Goal: Information Seeking & Learning: Learn about a topic

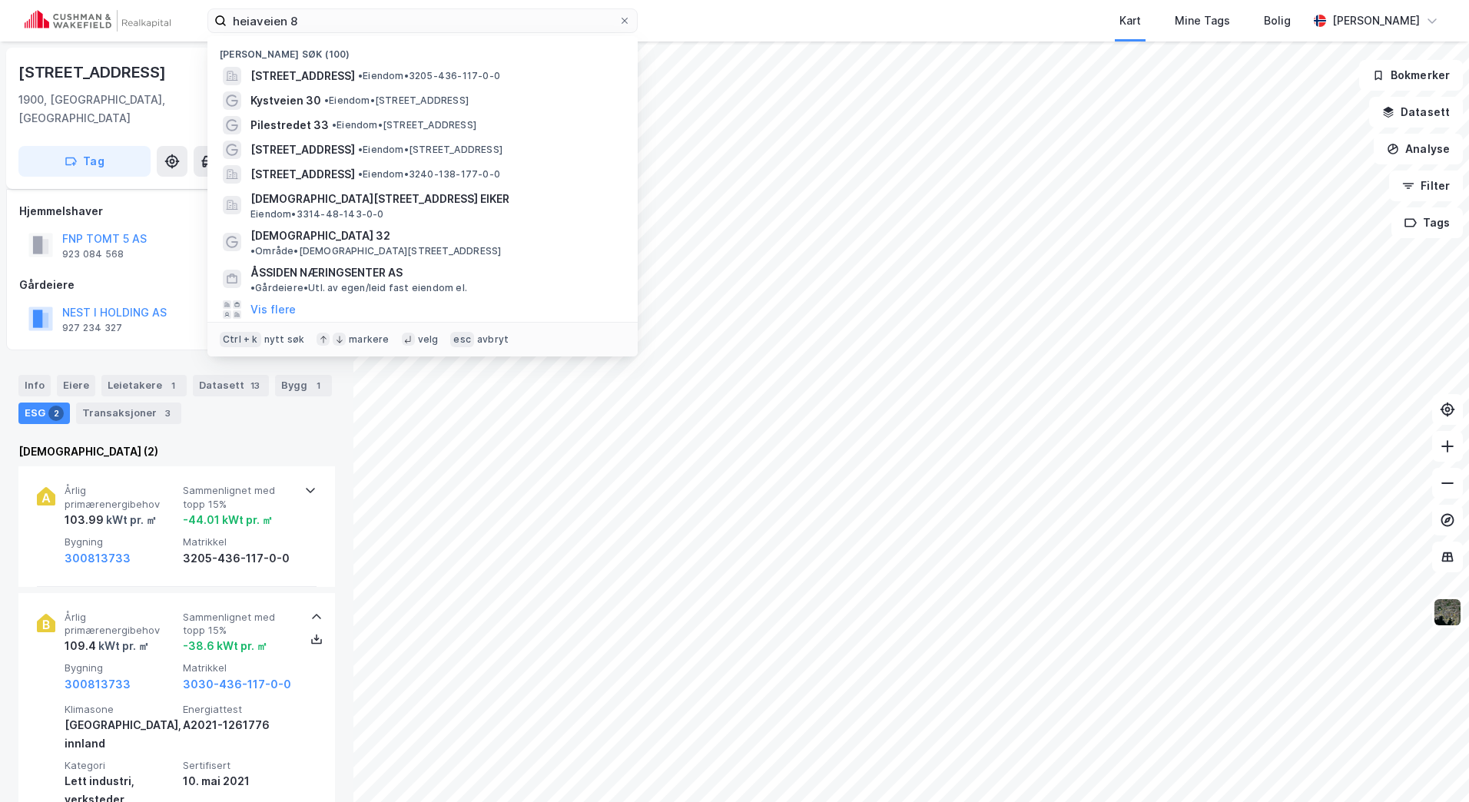
scroll to position [77, 0]
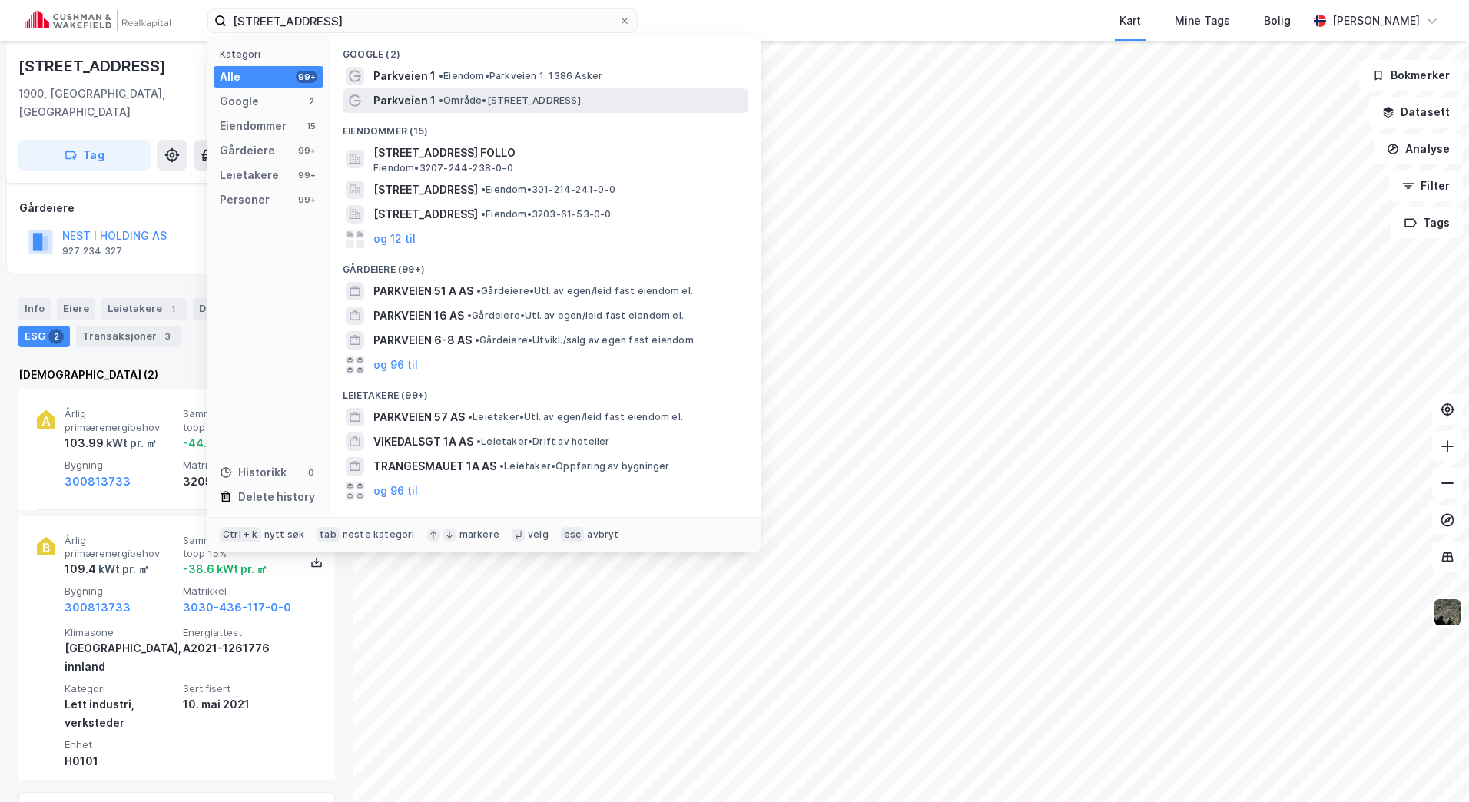
click at [476, 98] on span "• Område • [STREET_ADDRESS]" at bounding box center [510, 100] width 142 height 12
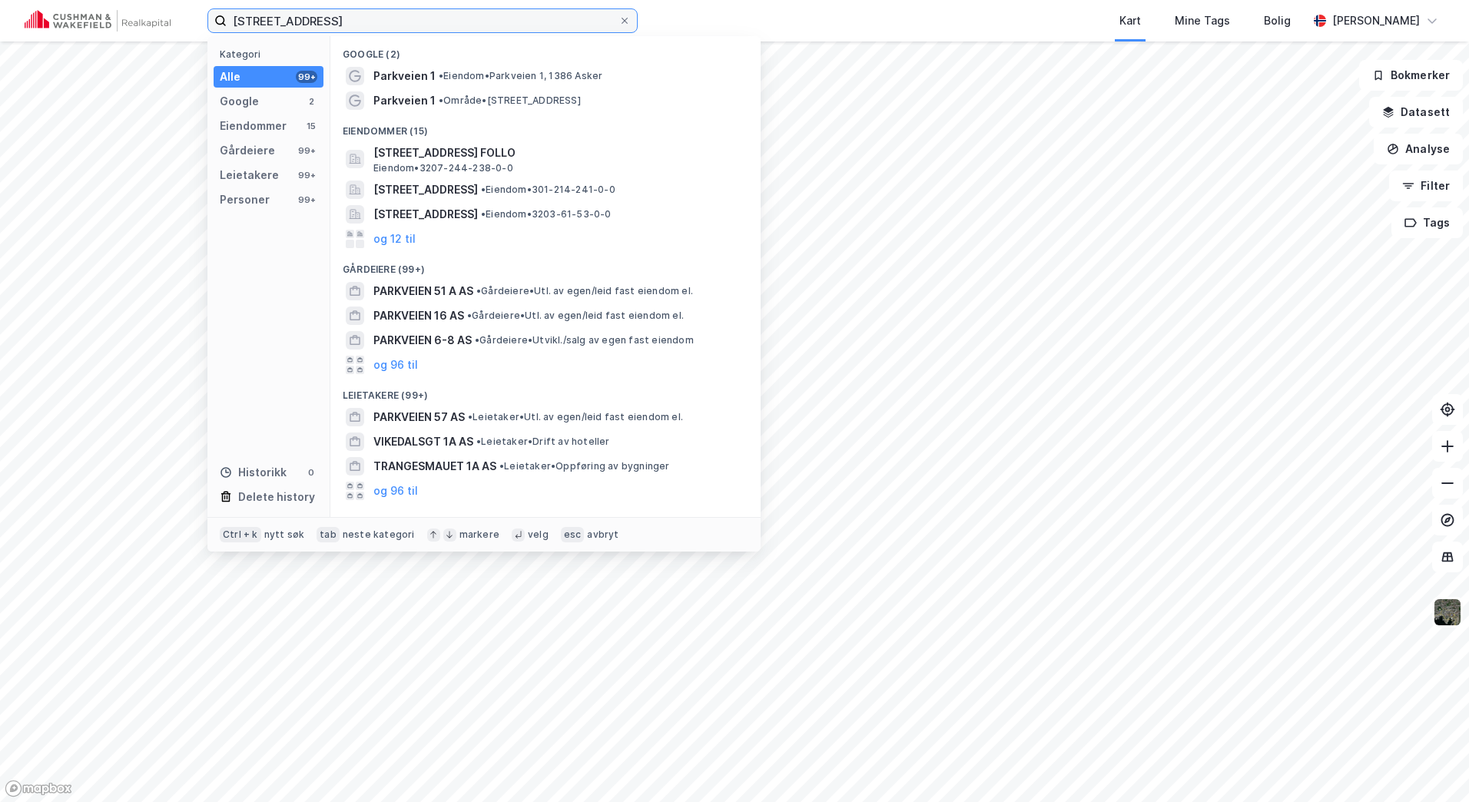
click at [367, 13] on input "[STREET_ADDRESS]" at bounding box center [423, 20] width 392 height 23
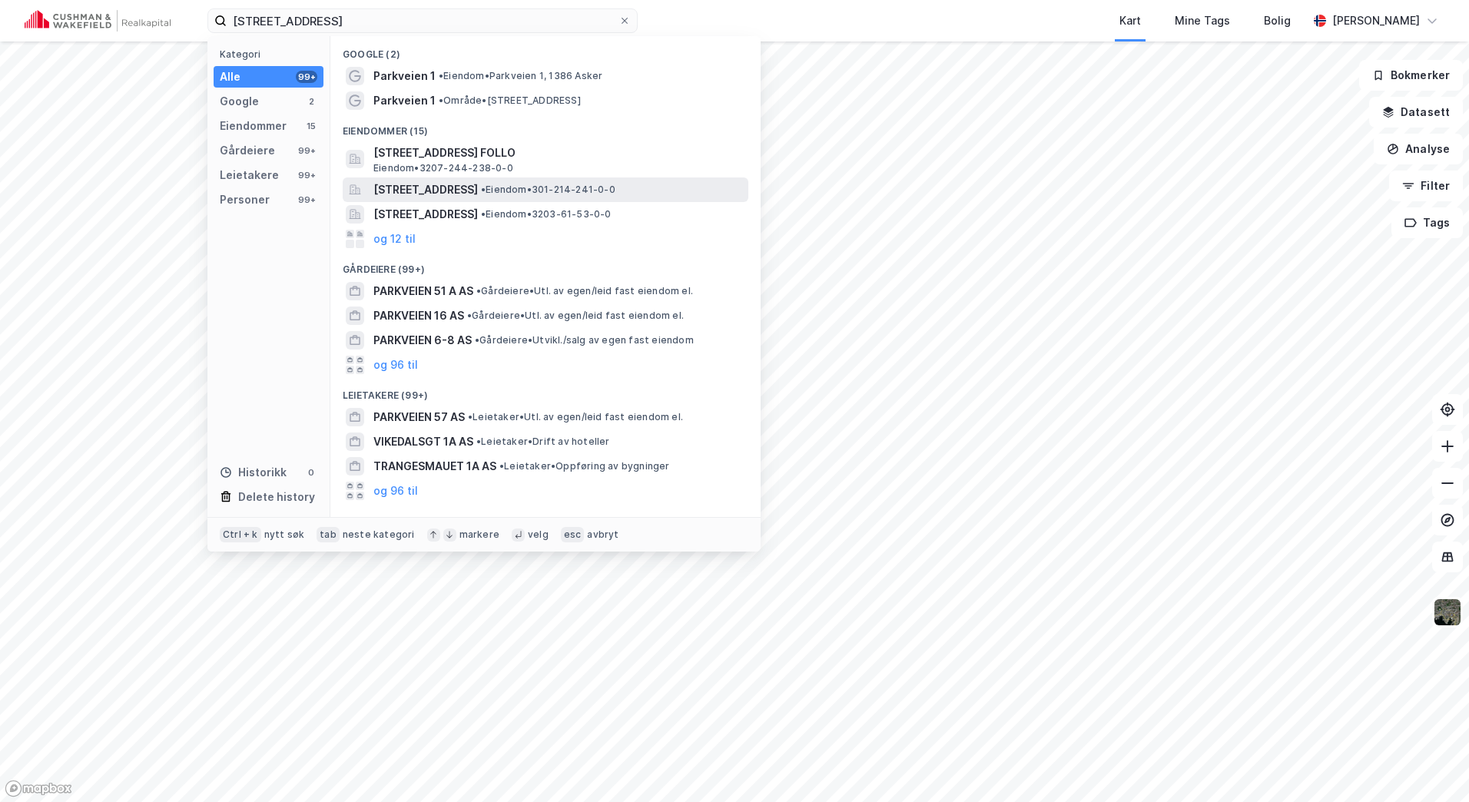
click at [455, 182] on span "[STREET_ADDRESS]" at bounding box center [425, 189] width 104 height 18
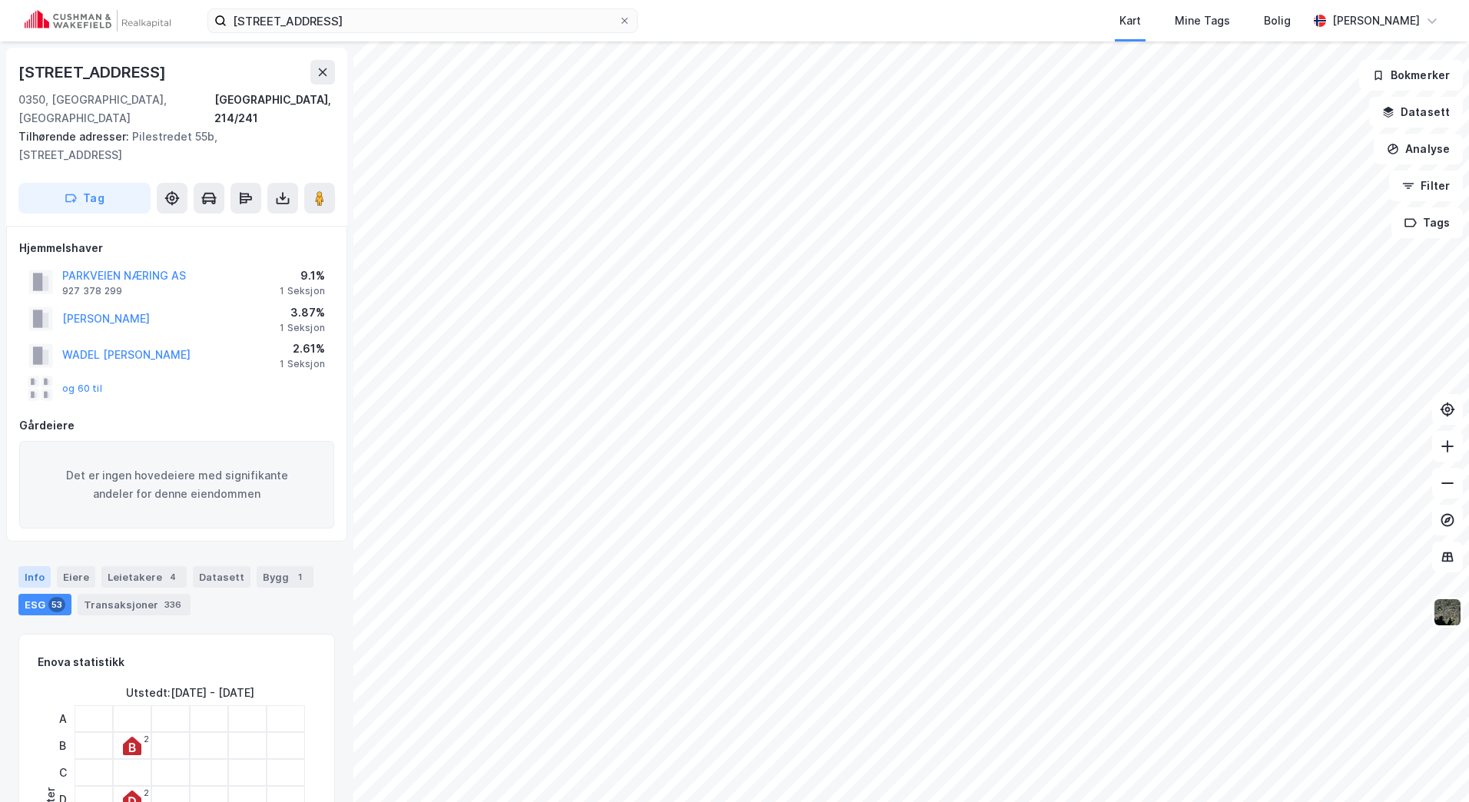
click at [33, 566] on div "Info" at bounding box center [34, 577] width 32 height 22
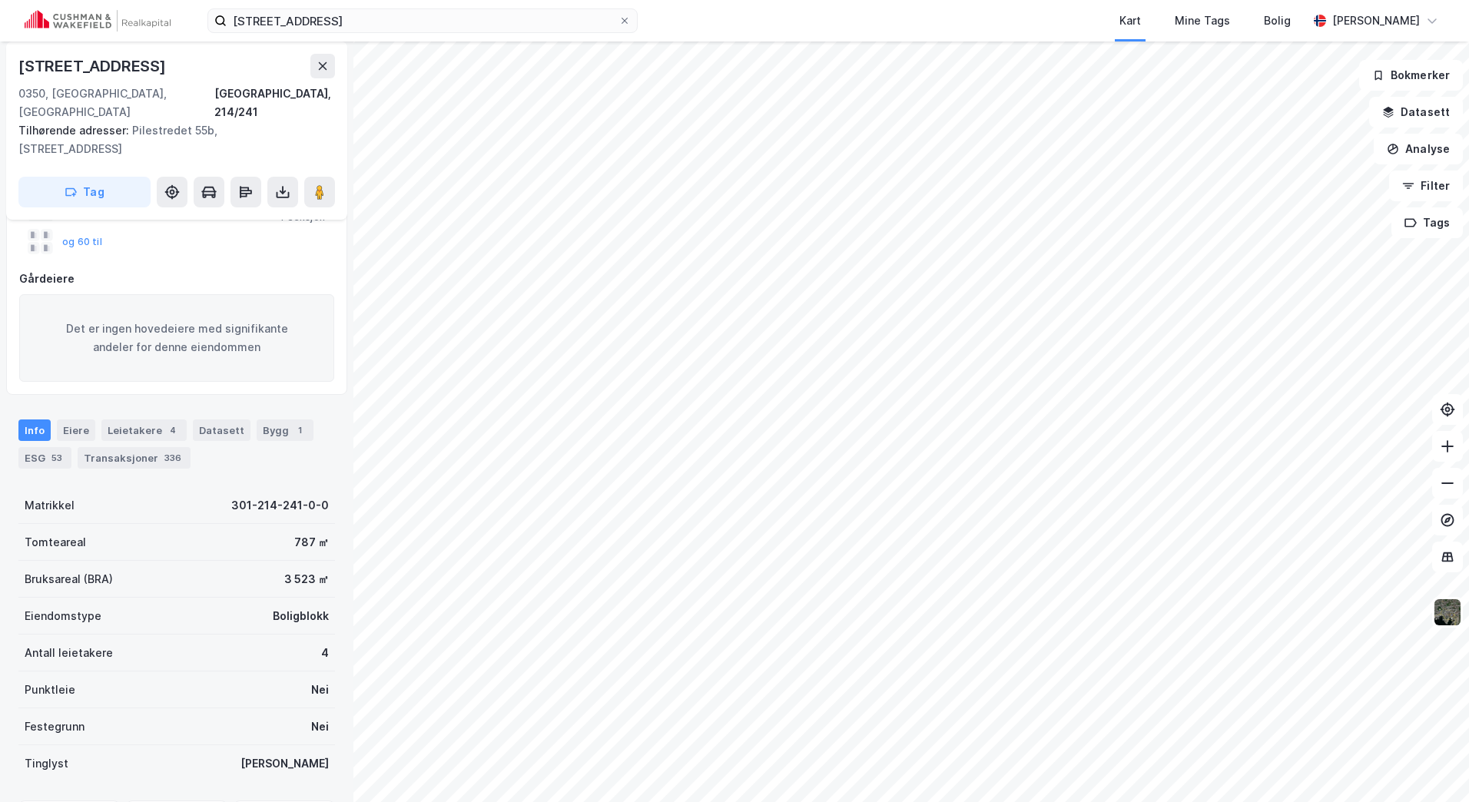
scroll to position [120, 0]
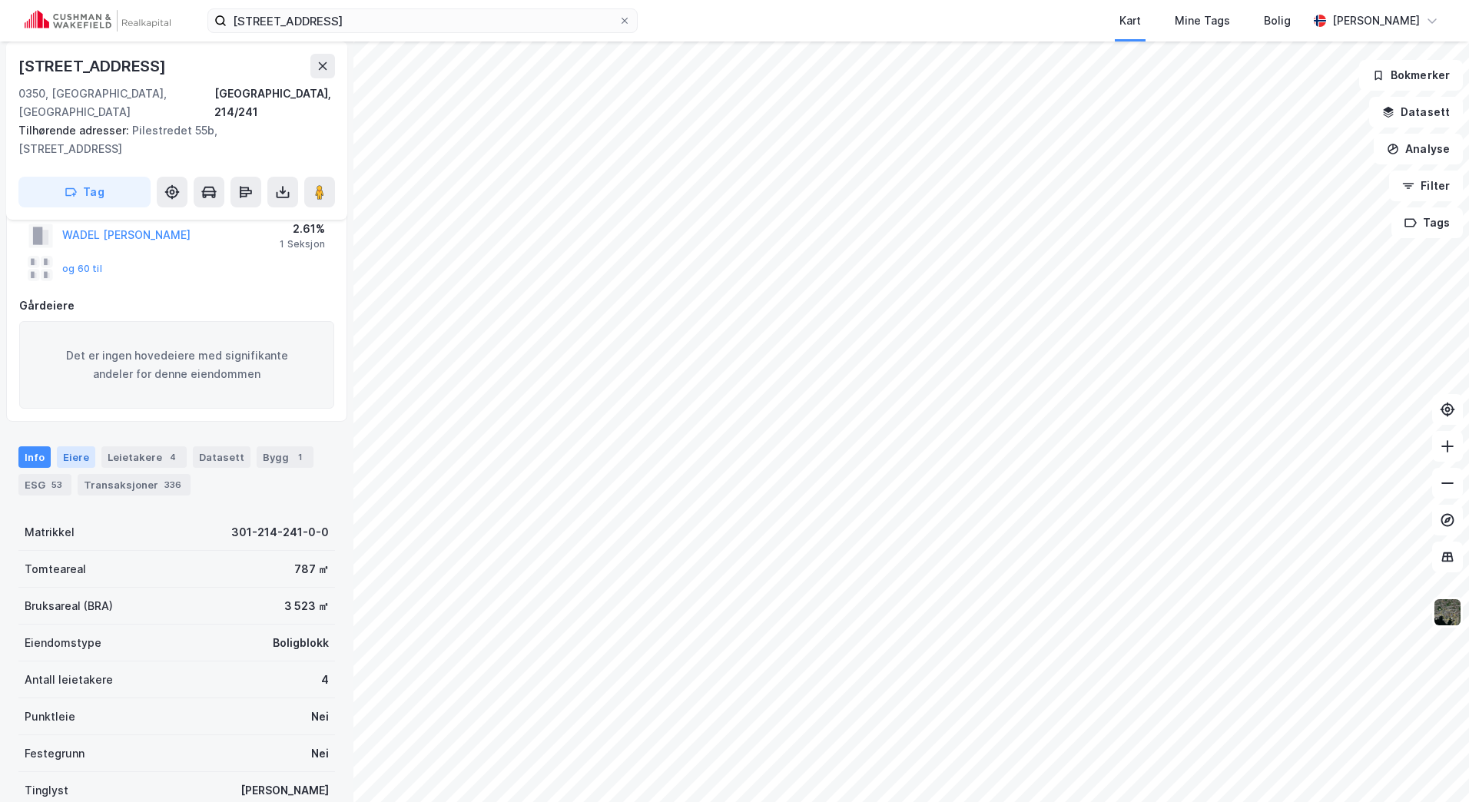
click at [75, 446] on div "Eiere" at bounding box center [76, 457] width 38 height 22
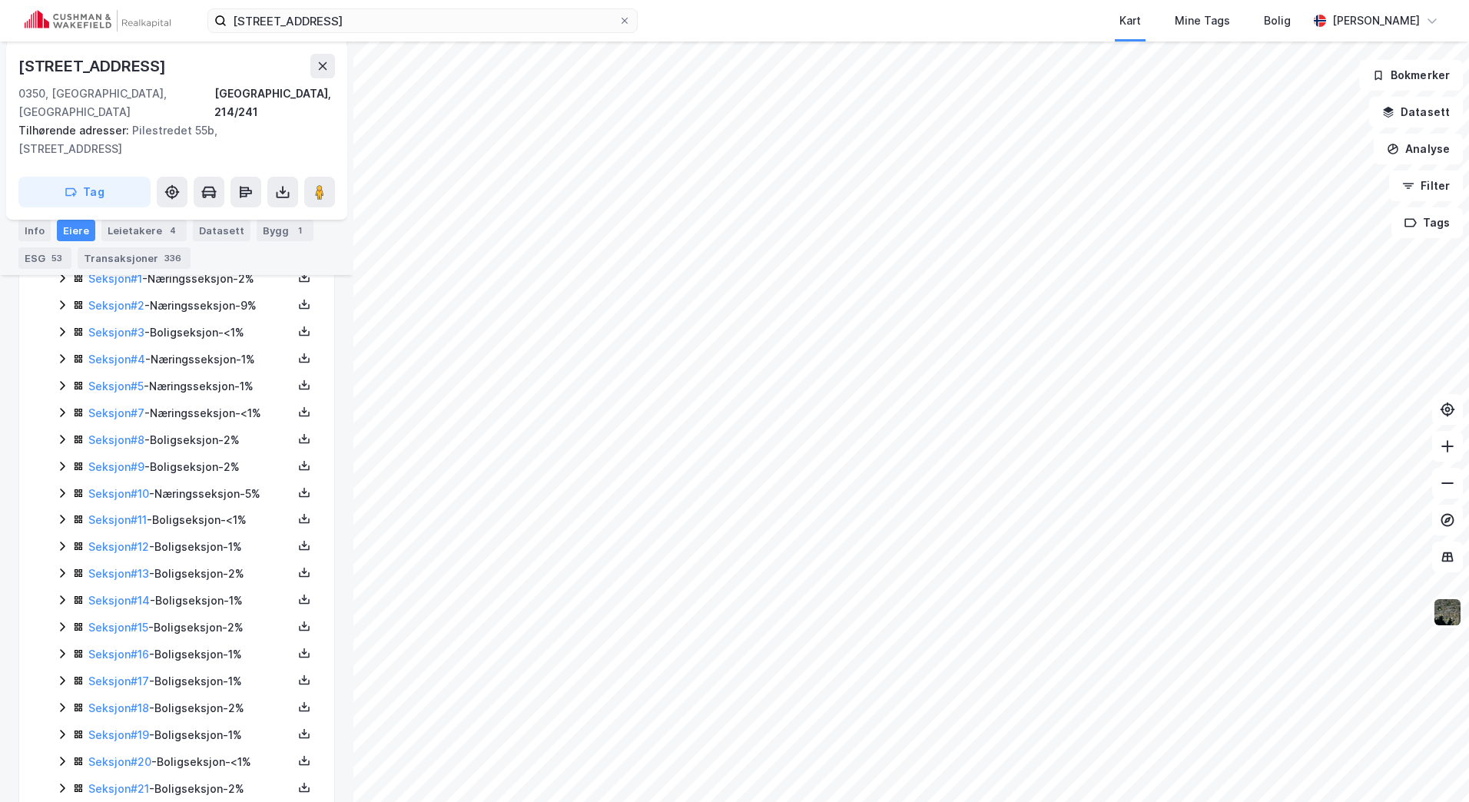
scroll to position [461, 0]
click at [204, 226] on div "Datasett" at bounding box center [222, 231] width 58 height 22
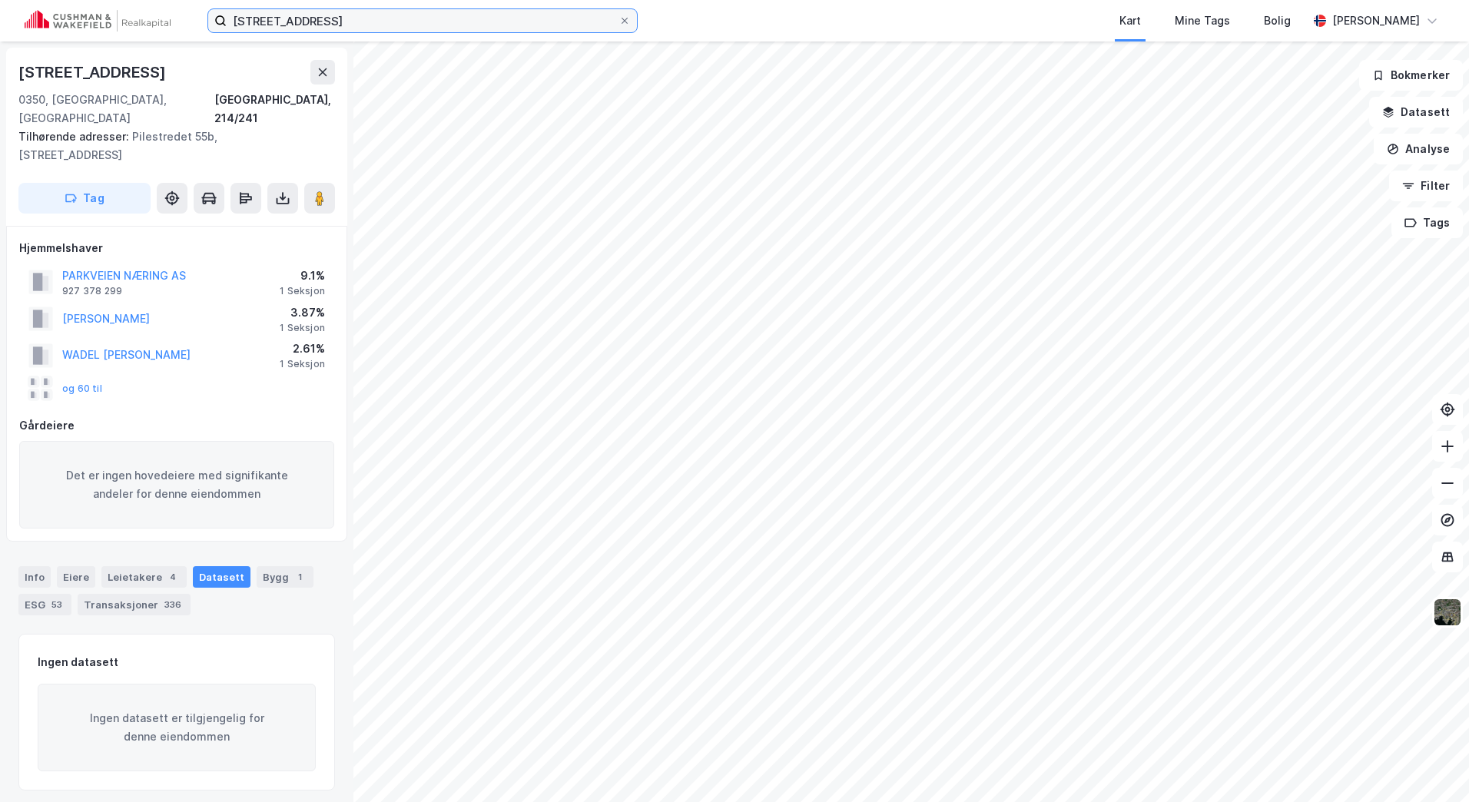
click at [416, 20] on input "[STREET_ADDRESS]" at bounding box center [423, 20] width 392 height 23
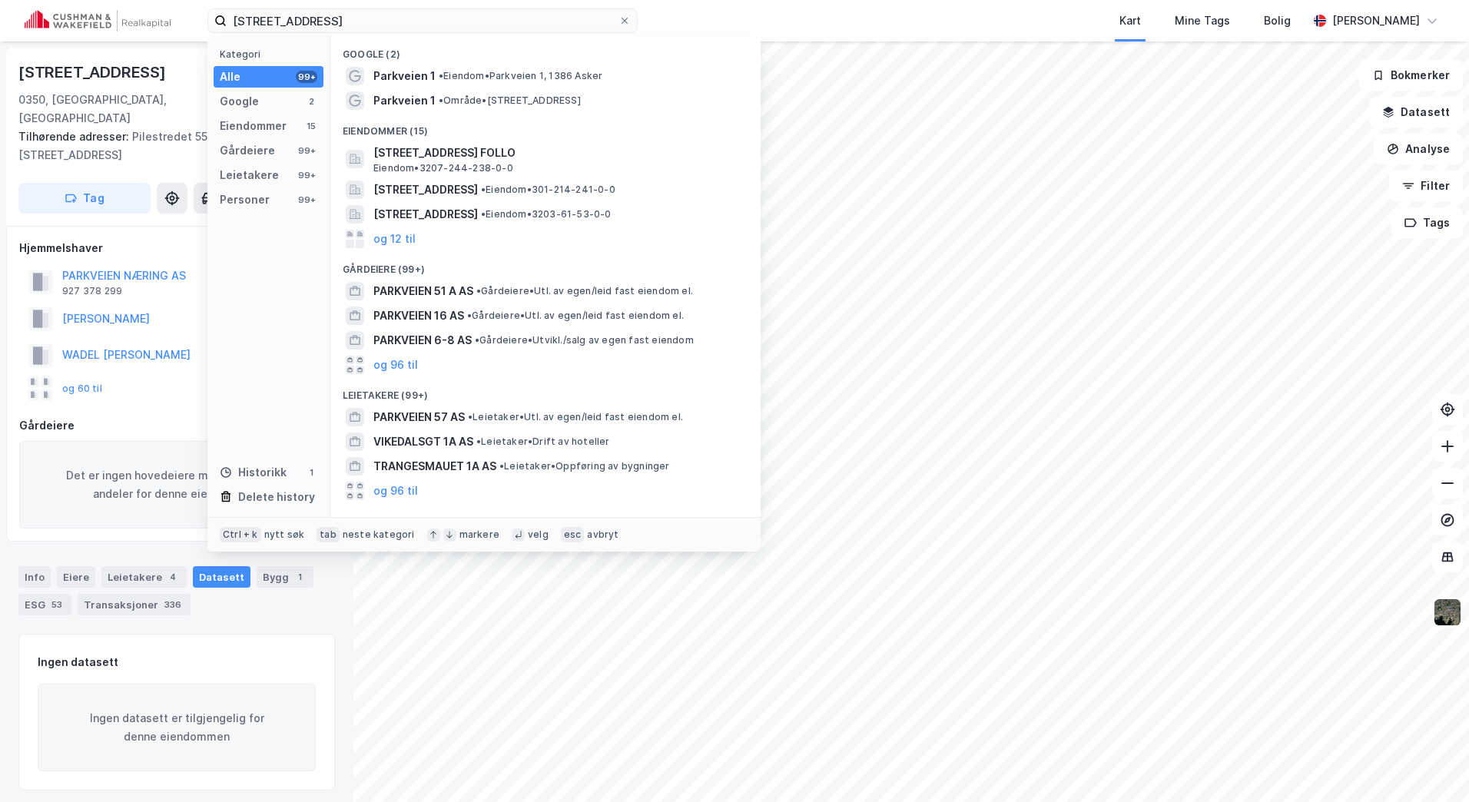
click at [143, 381] on div "og 60 til" at bounding box center [176, 388] width 315 height 31
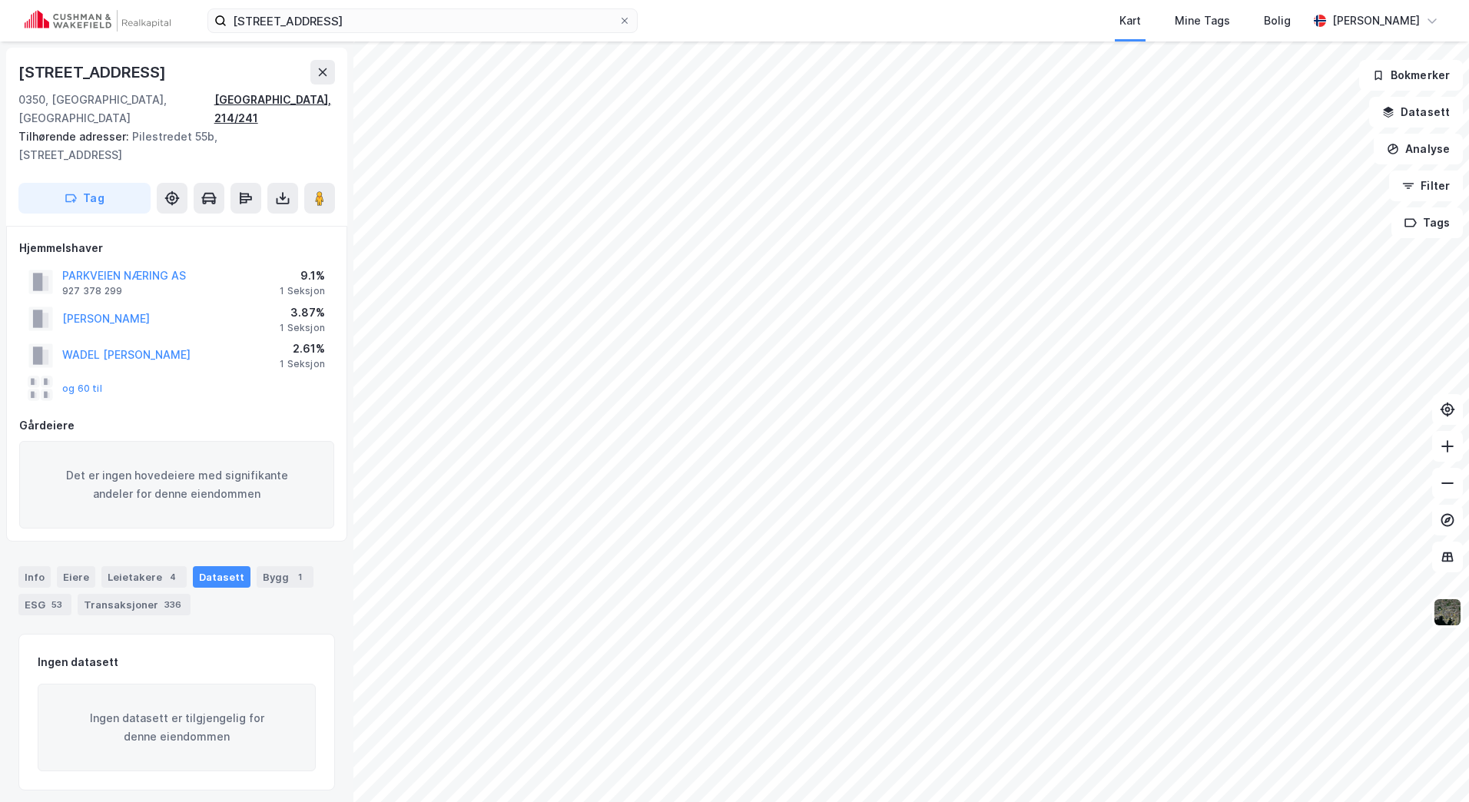
click at [293, 102] on div "[GEOGRAPHIC_DATA], 214/241" at bounding box center [274, 109] width 121 height 37
click at [32, 566] on div "Info" at bounding box center [34, 577] width 32 height 22
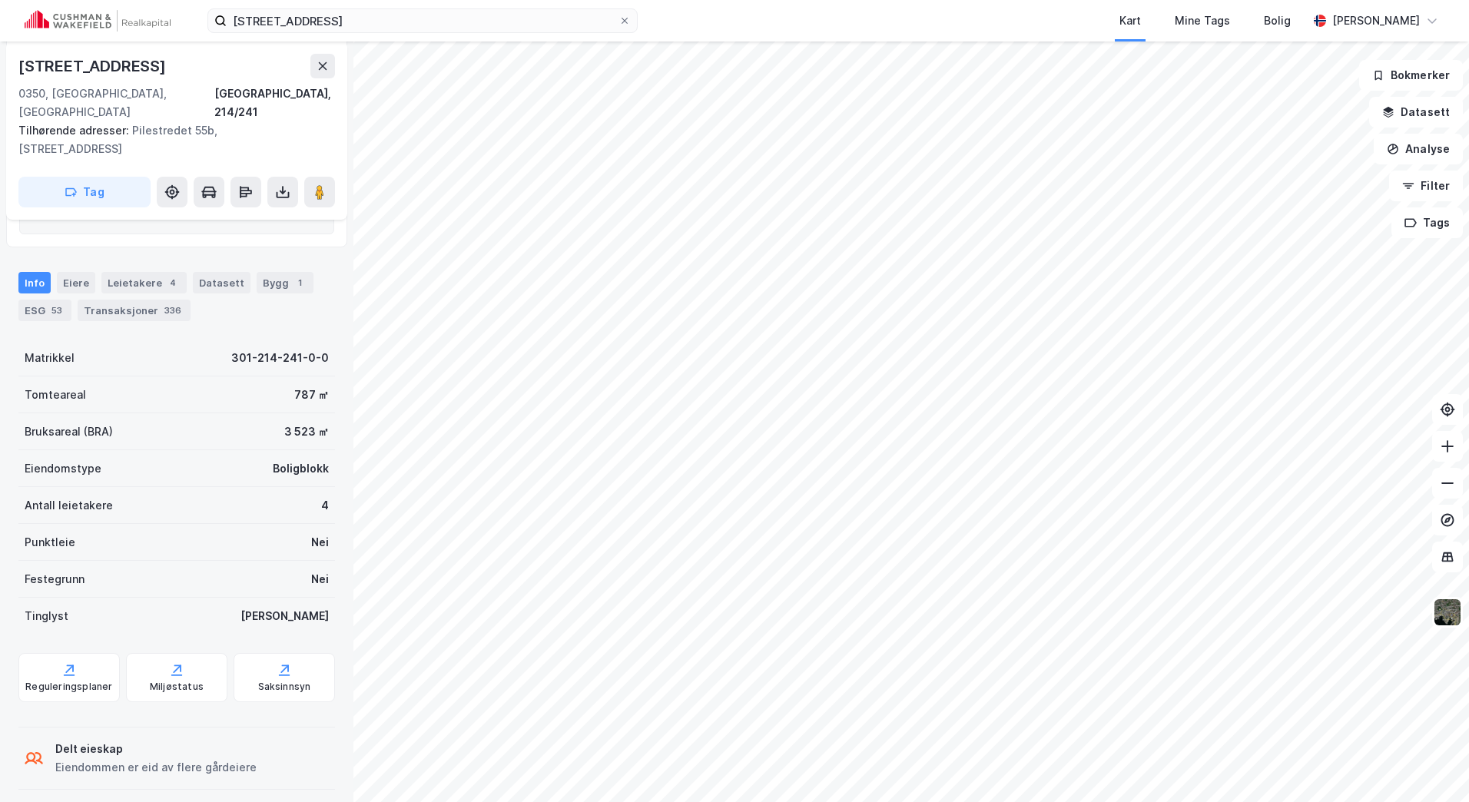
scroll to position [273, 0]
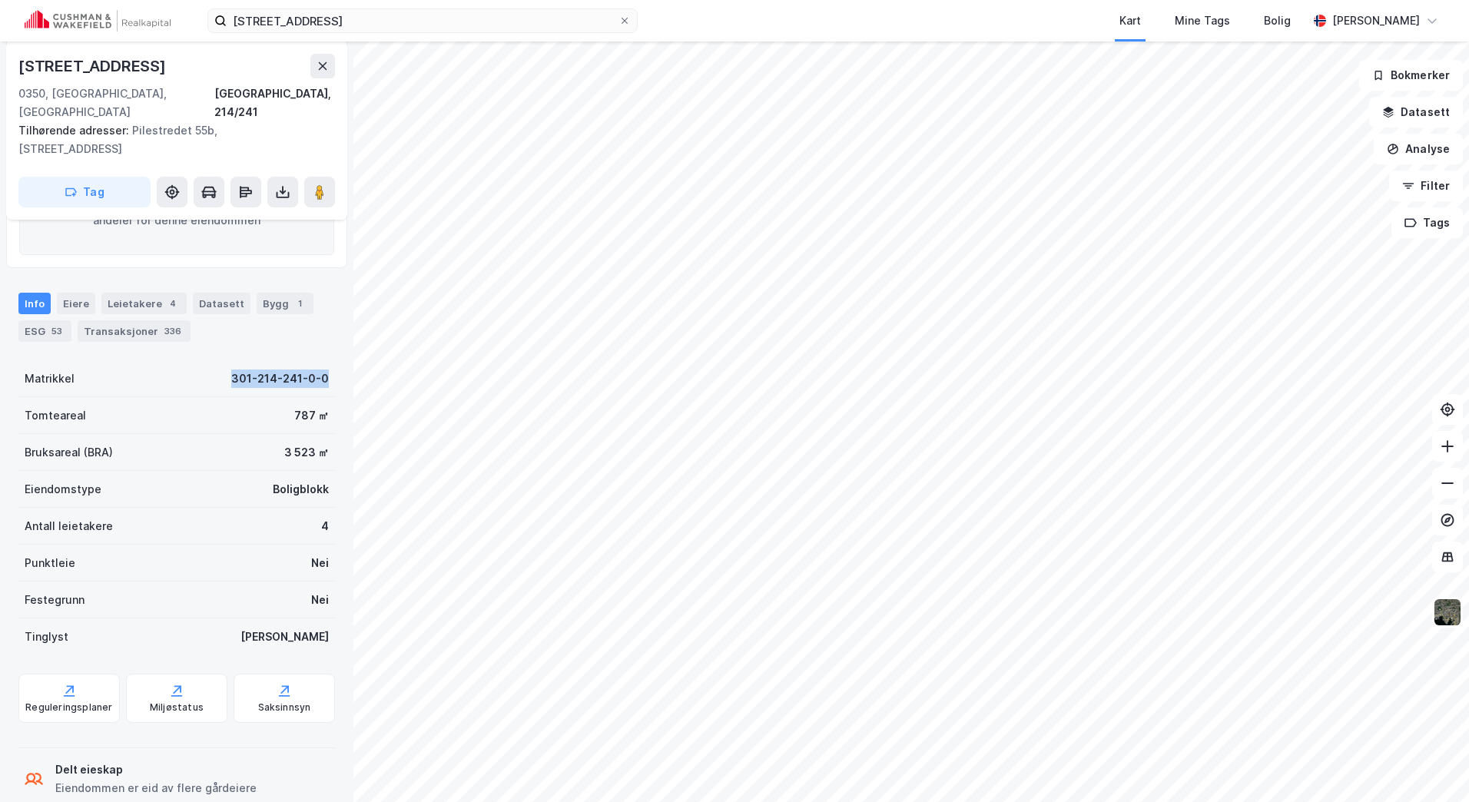
drag, startPoint x: 321, startPoint y: 361, endPoint x: 215, endPoint y: 361, distance: 106.0
click at [215, 361] on div "Matrikkel 301-214-241-0-0" at bounding box center [176, 378] width 316 height 37
copy div "301-214-241-0-0"
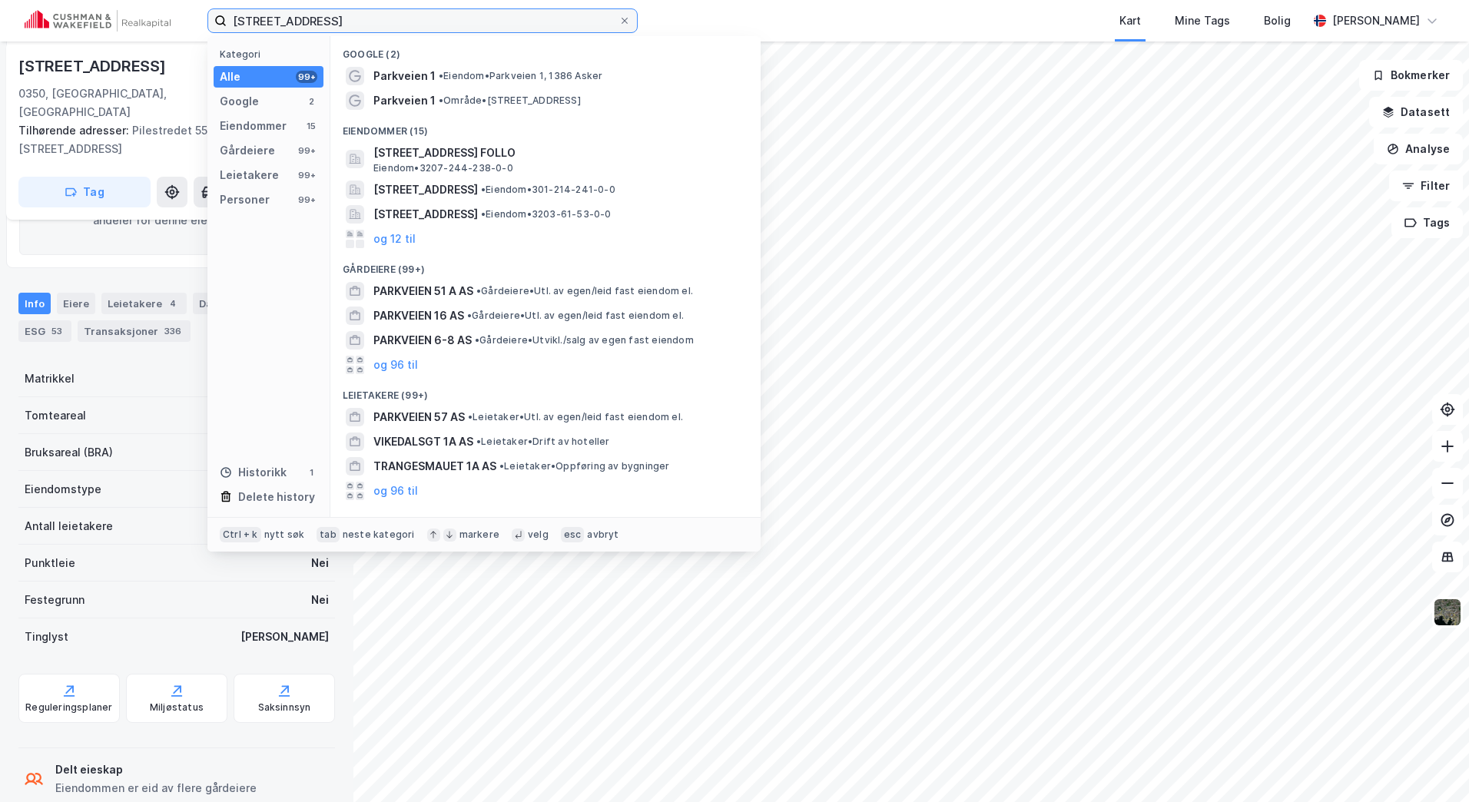
drag, startPoint x: 133, startPoint y: 31, endPoint x: 113, endPoint y: 35, distance: 20.5
click at [126, 32] on div "parkveien 1a Kategori Alle 99+ Google 2 Eiendommer 15 Gårdeiere 99+ Leietakere …" at bounding box center [734, 20] width 1469 height 41
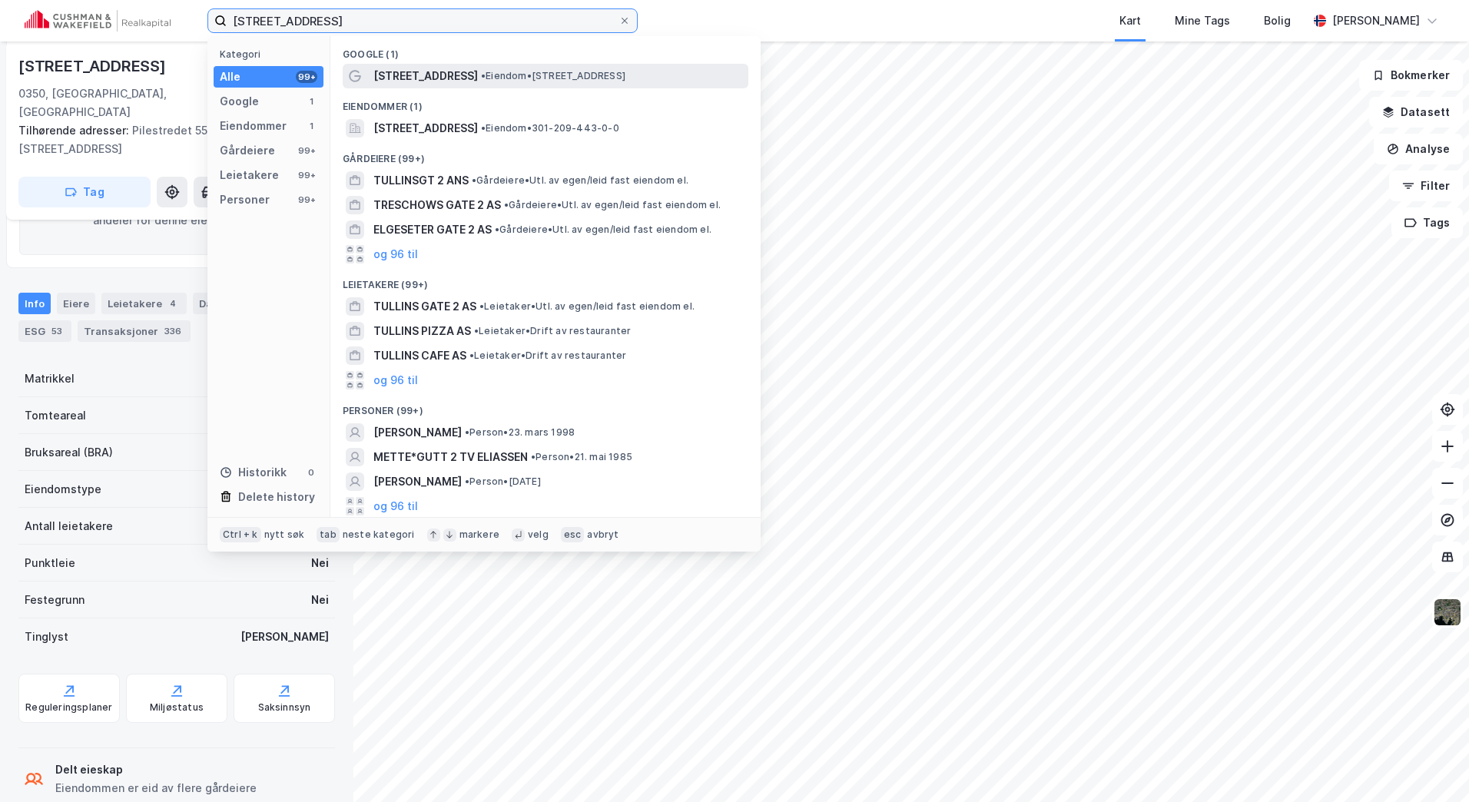
type input "[STREET_ADDRESS]"
click at [466, 82] on div "[STREET_ADDRESS] • Eiendom • [STREET_ADDRESS]" at bounding box center [559, 76] width 372 height 18
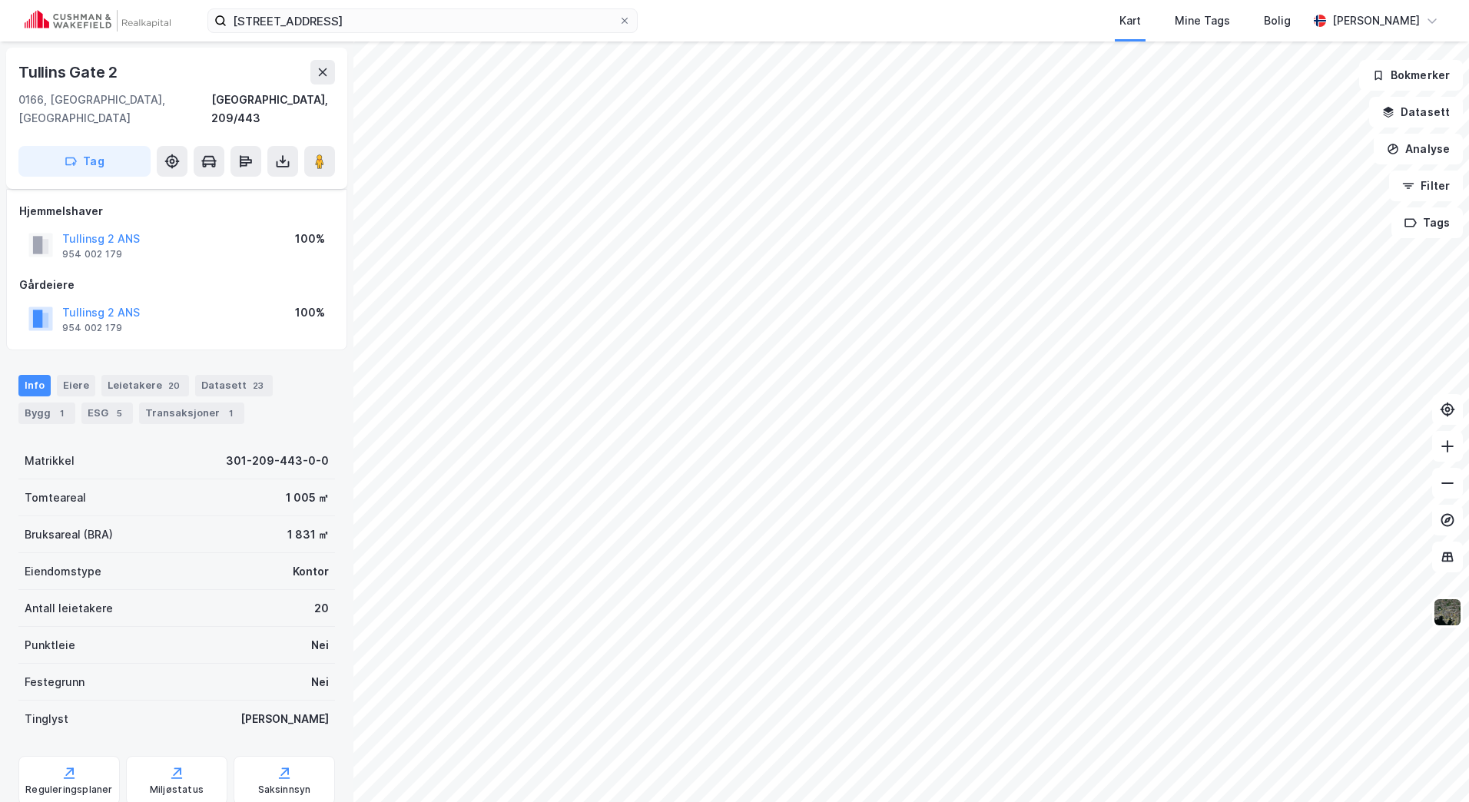
scroll to position [35, 0]
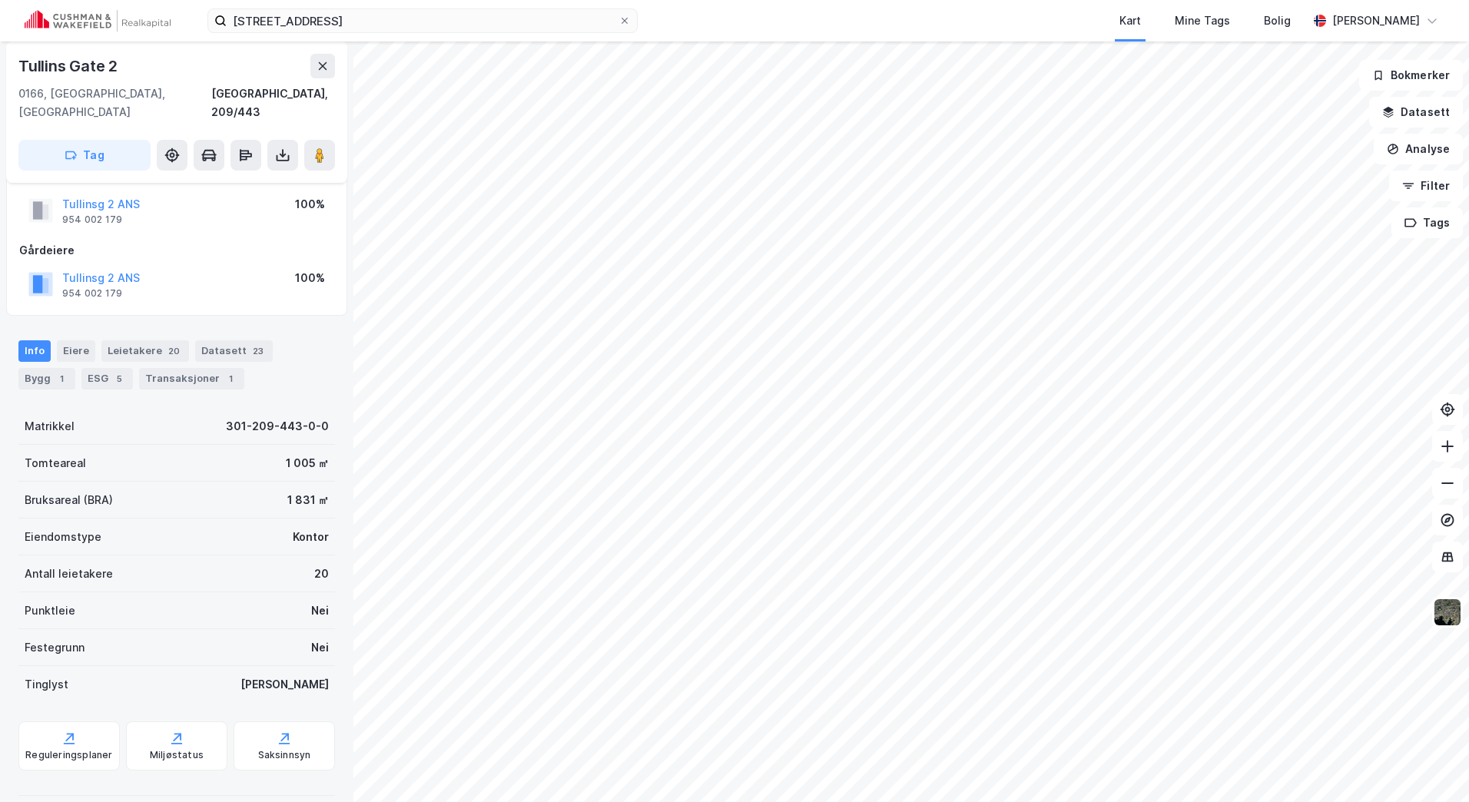
click at [126, 340] on div "Leietakere 20" at bounding box center [145, 351] width 88 height 22
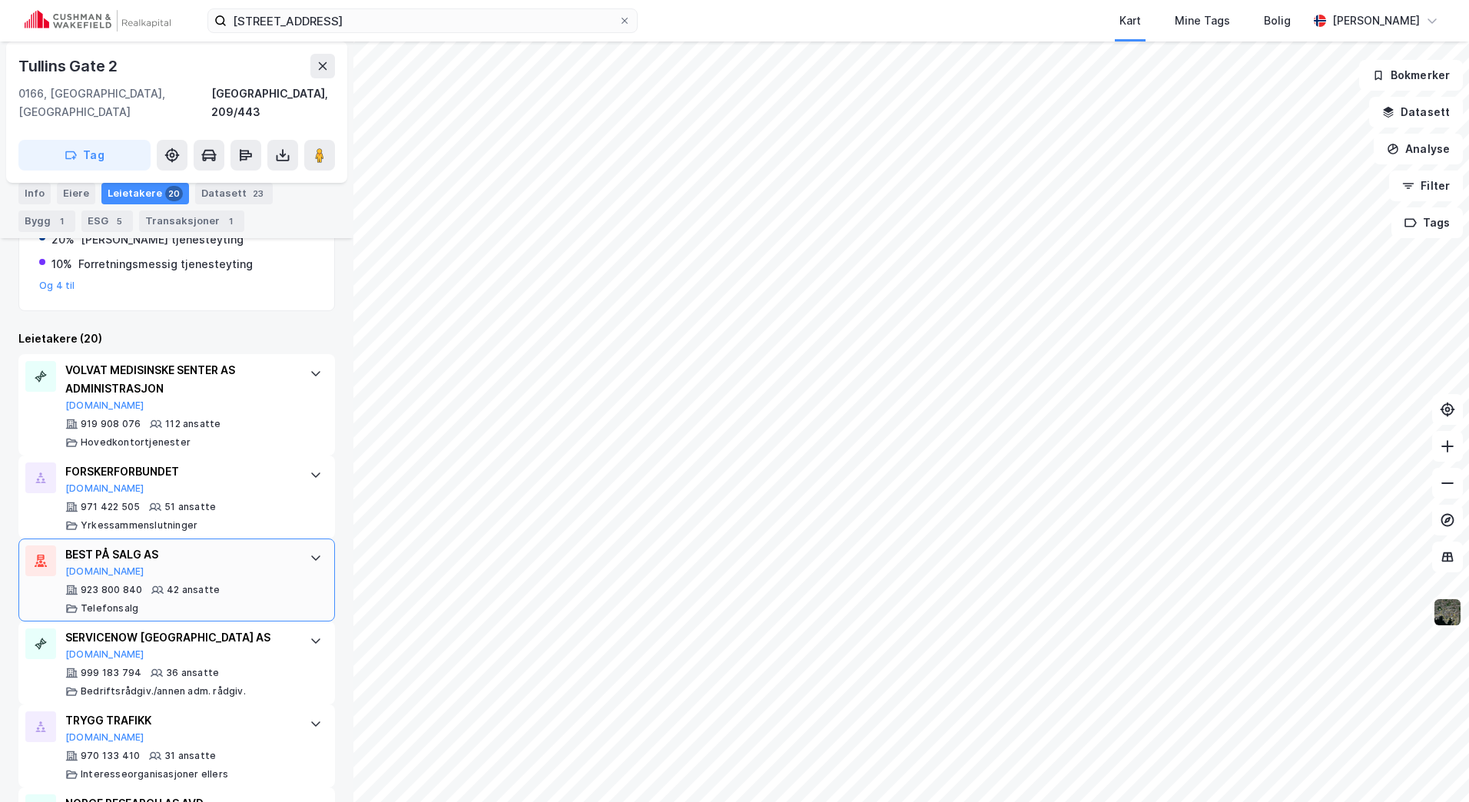
scroll to position [384, 0]
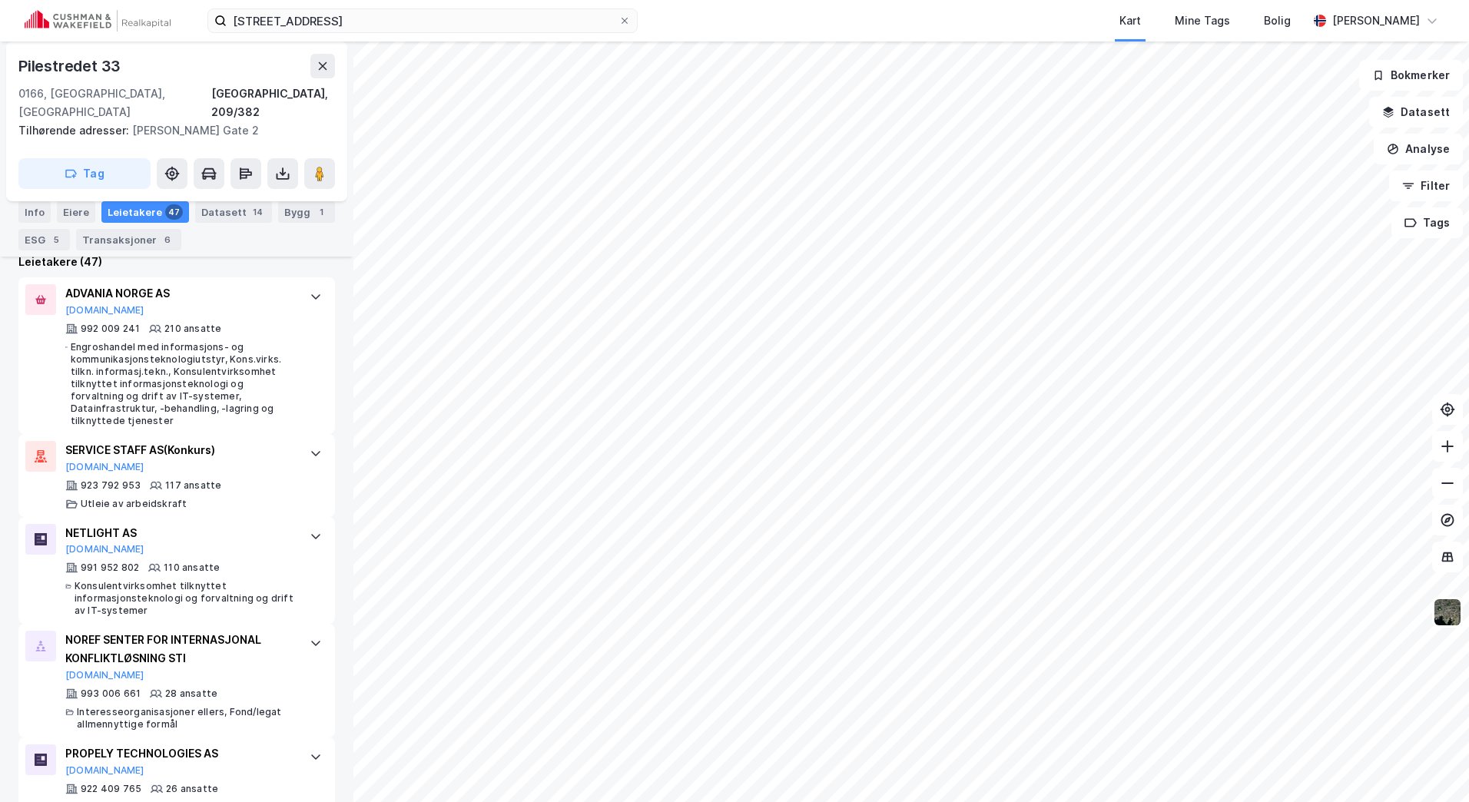
scroll to position [384, 0]
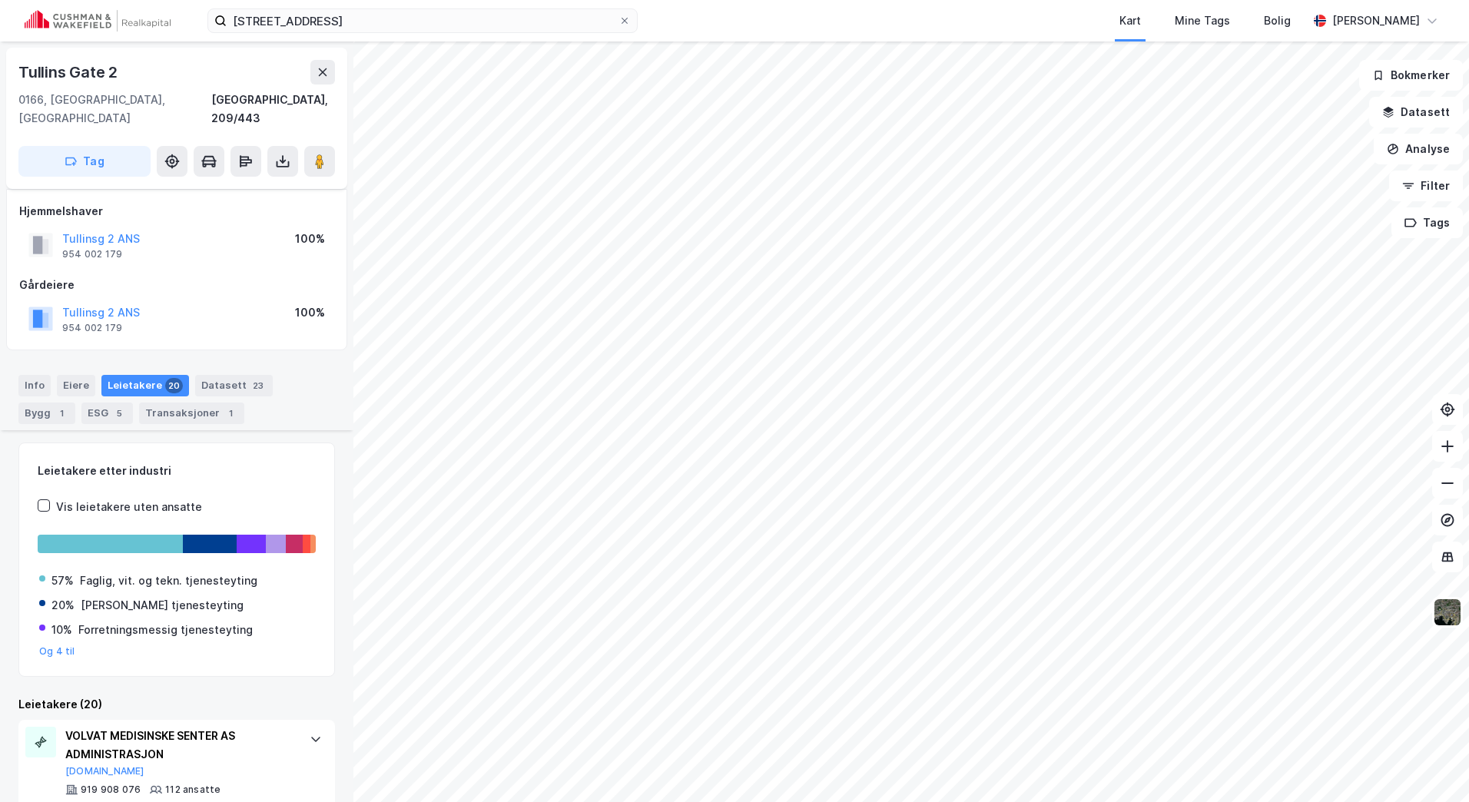
scroll to position [384, 0]
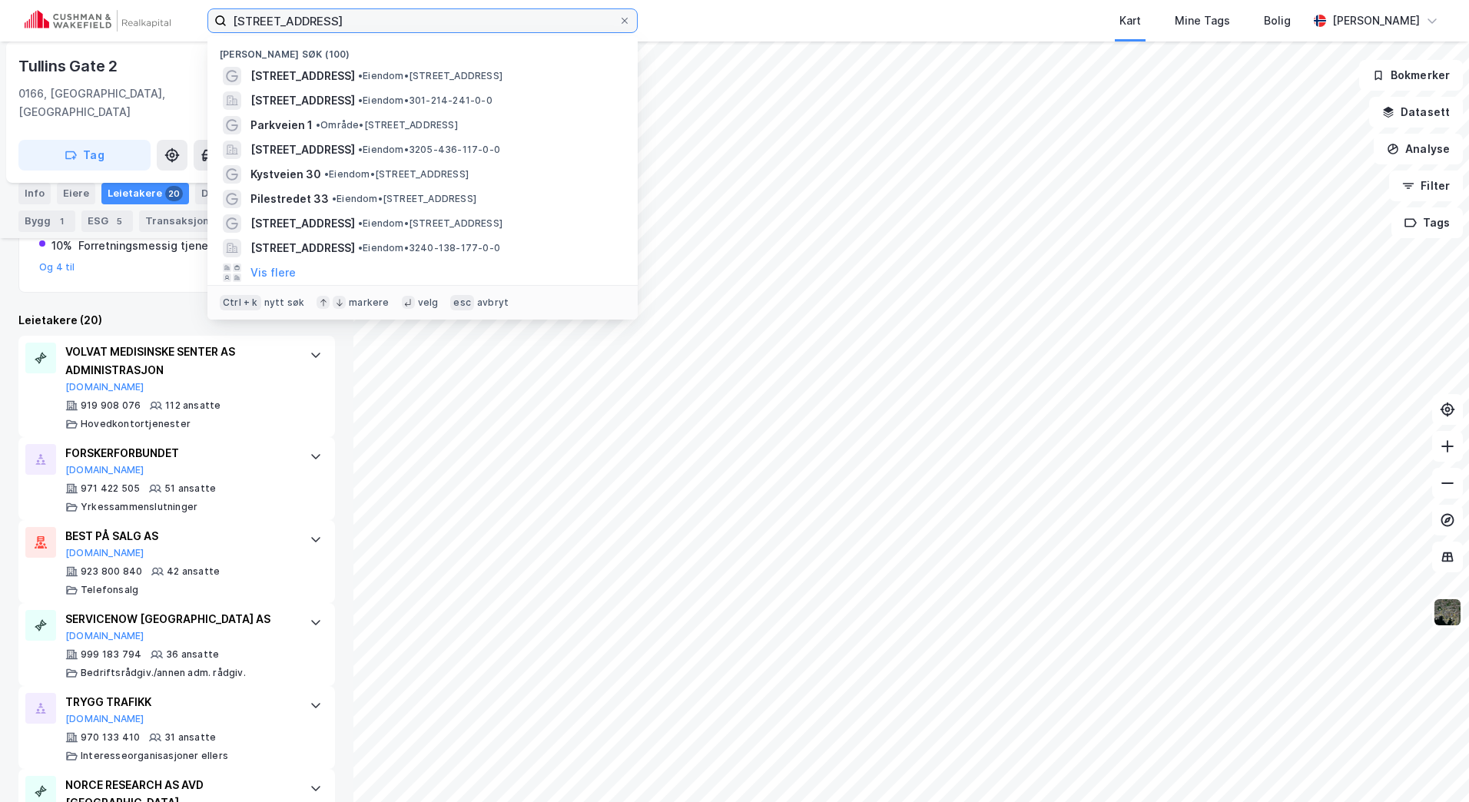
drag, startPoint x: 387, startPoint y: 17, endPoint x: 134, endPoint y: 19, distance: 253.5
click at [107, 15] on div "tullins gate 2 Nylige søk (100) Tullins gate 2 • Eiendom • [STREET_ADDRESS] • E…" at bounding box center [734, 20] width 1469 height 41
click at [1417, 114] on button "Datasett" at bounding box center [1416, 112] width 94 height 31
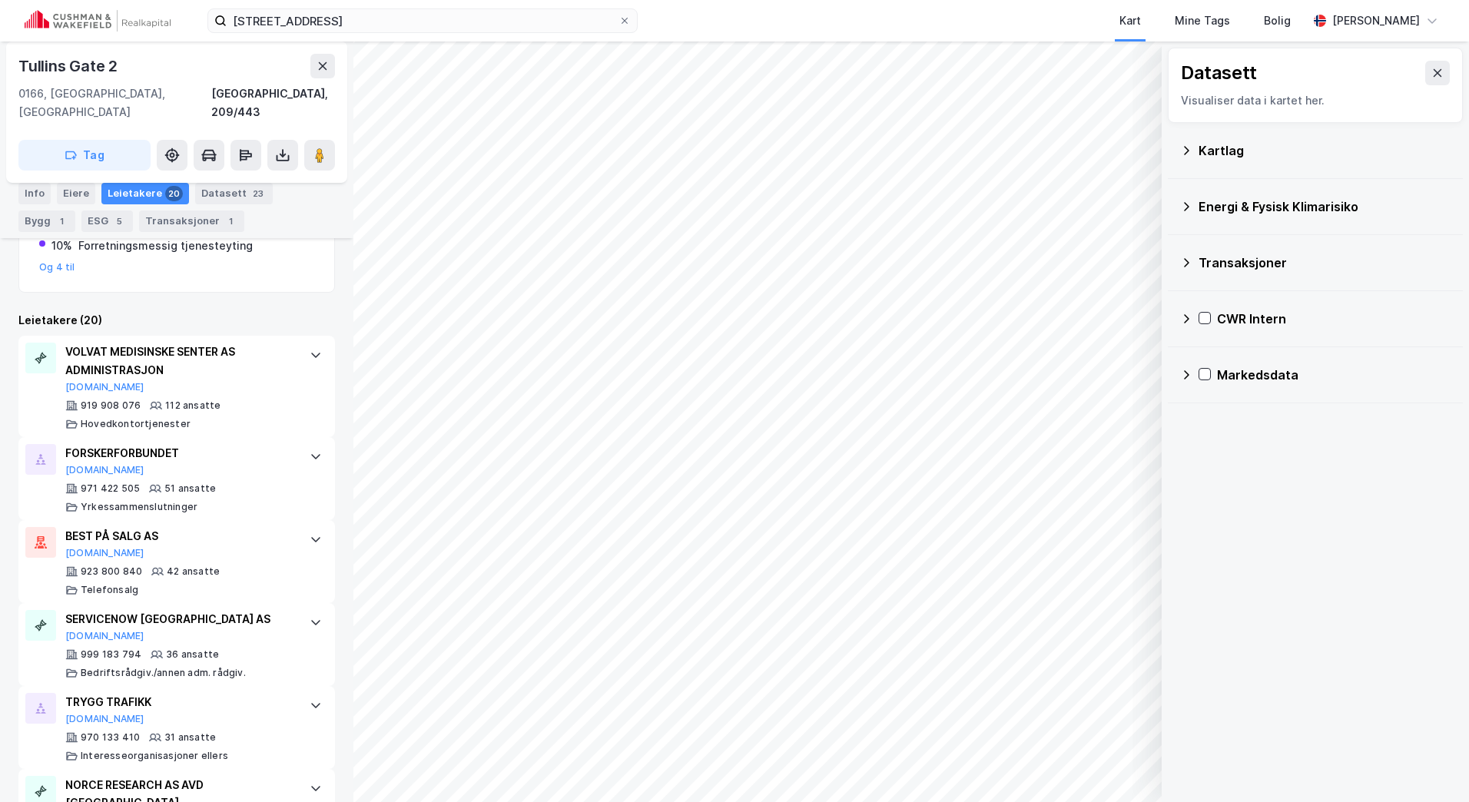
click at [1191, 315] on icon at bounding box center [1186, 319] width 12 height 12
click at [1225, 396] on icon at bounding box center [1224, 391] width 11 height 11
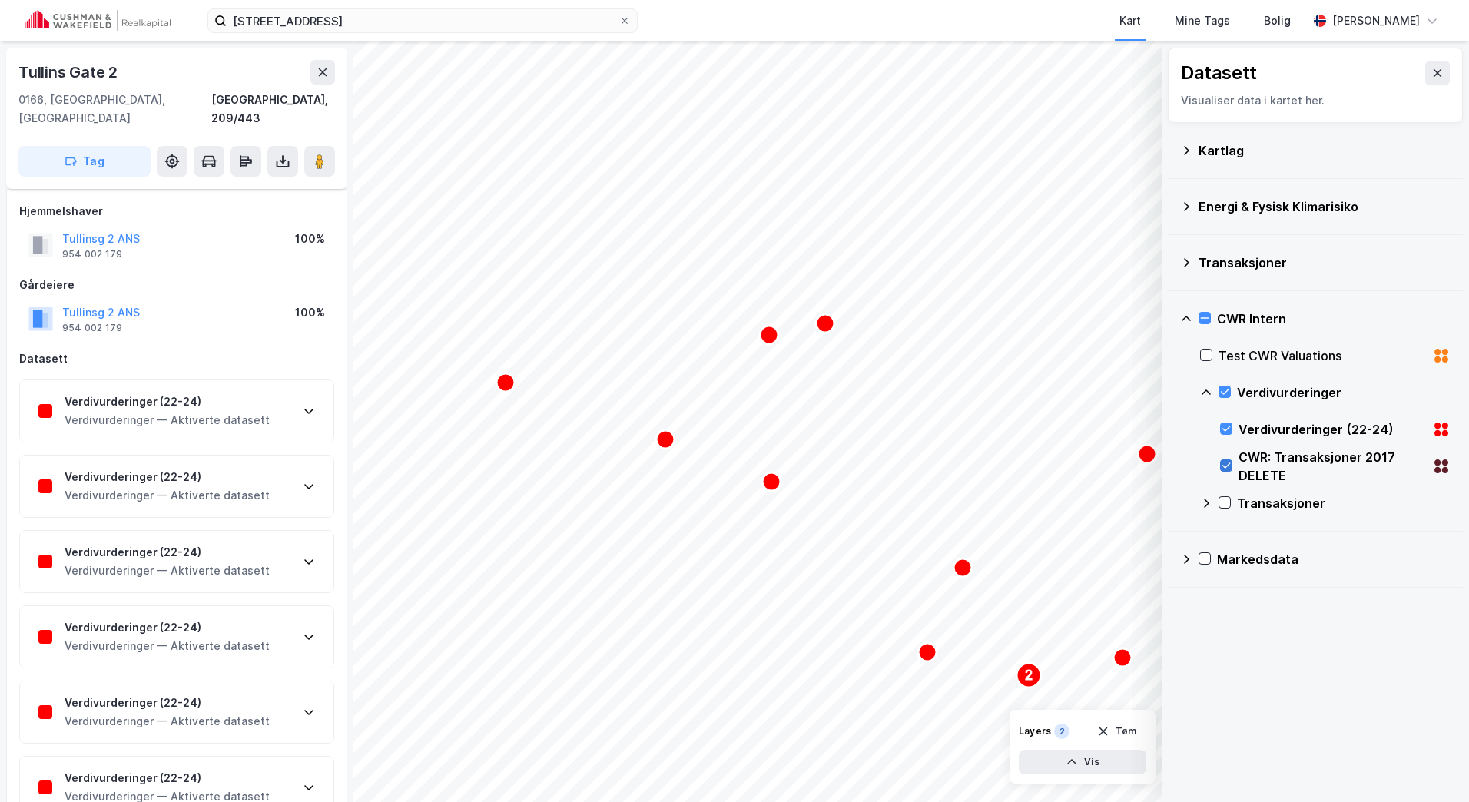
click at [1227, 463] on icon at bounding box center [1225, 465] width 11 height 11
click at [365, 18] on input "[STREET_ADDRESS]" at bounding box center [423, 20] width 392 height 23
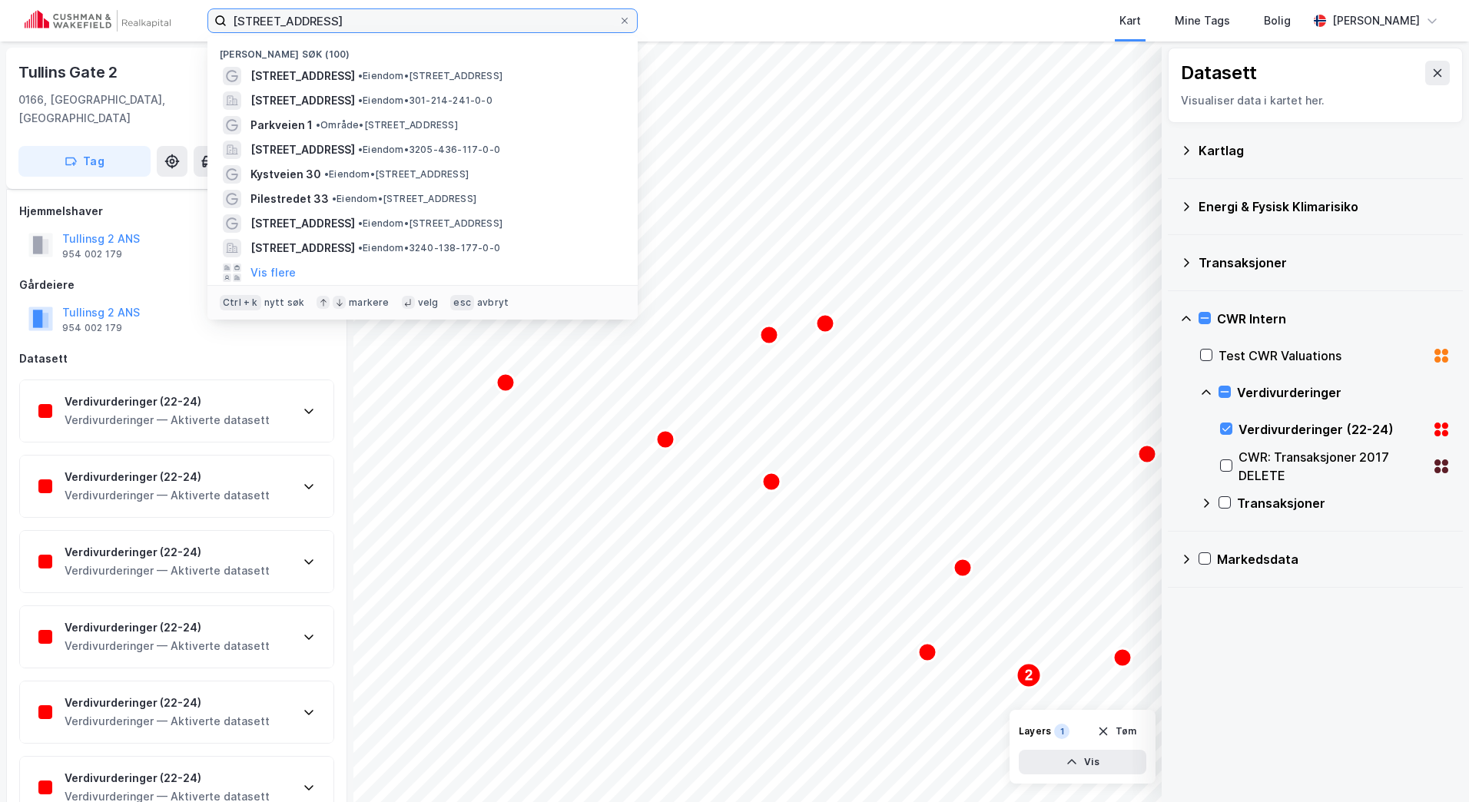
drag, startPoint x: 363, startPoint y: 18, endPoint x: 48, endPoint y: 18, distance: 314.9
click at [48, 18] on div "tullins gate 2 Nylige søk (100) Tullins gate 2 • Eiendom • [STREET_ADDRESS] • E…" at bounding box center [734, 20] width 1469 height 41
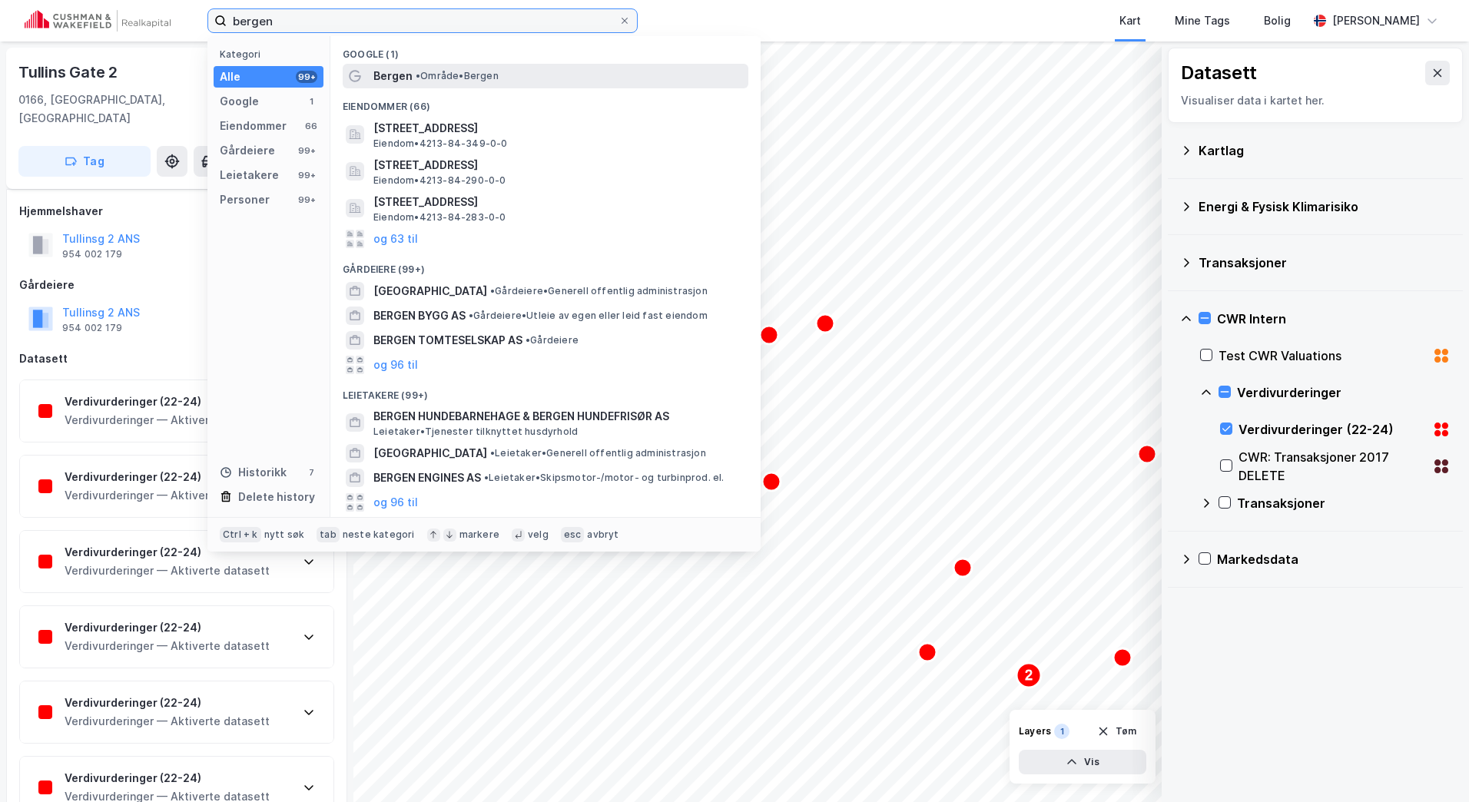
type input "bergen"
click at [465, 71] on span "• Område • [GEOGRAPHIC_DATA]" at bounding box center [457, 76] width 83 height 12
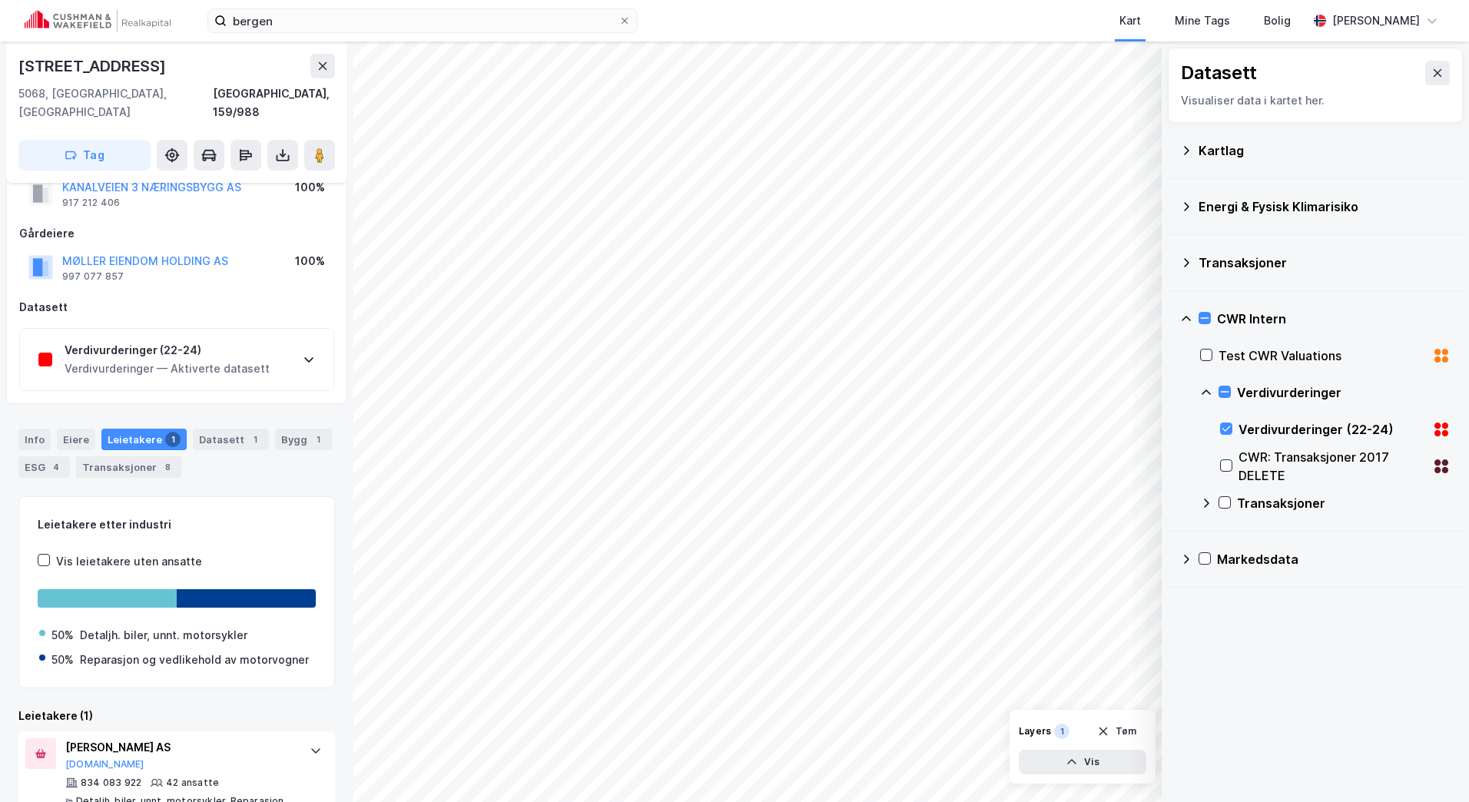
scroll to position [76, 0]
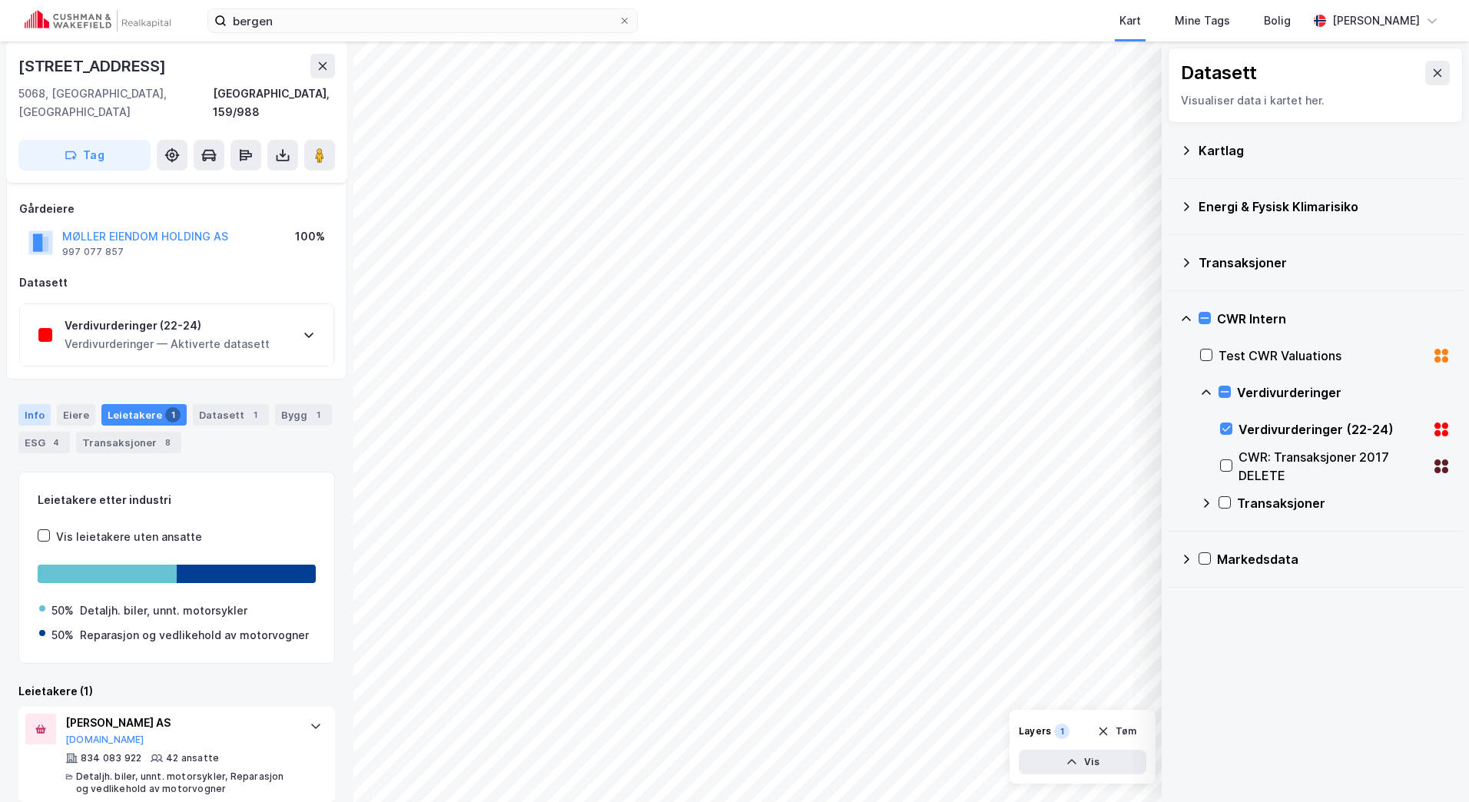
click at [28, 404] on div "Info" at bounding box center [34, 415] width 32 height 22
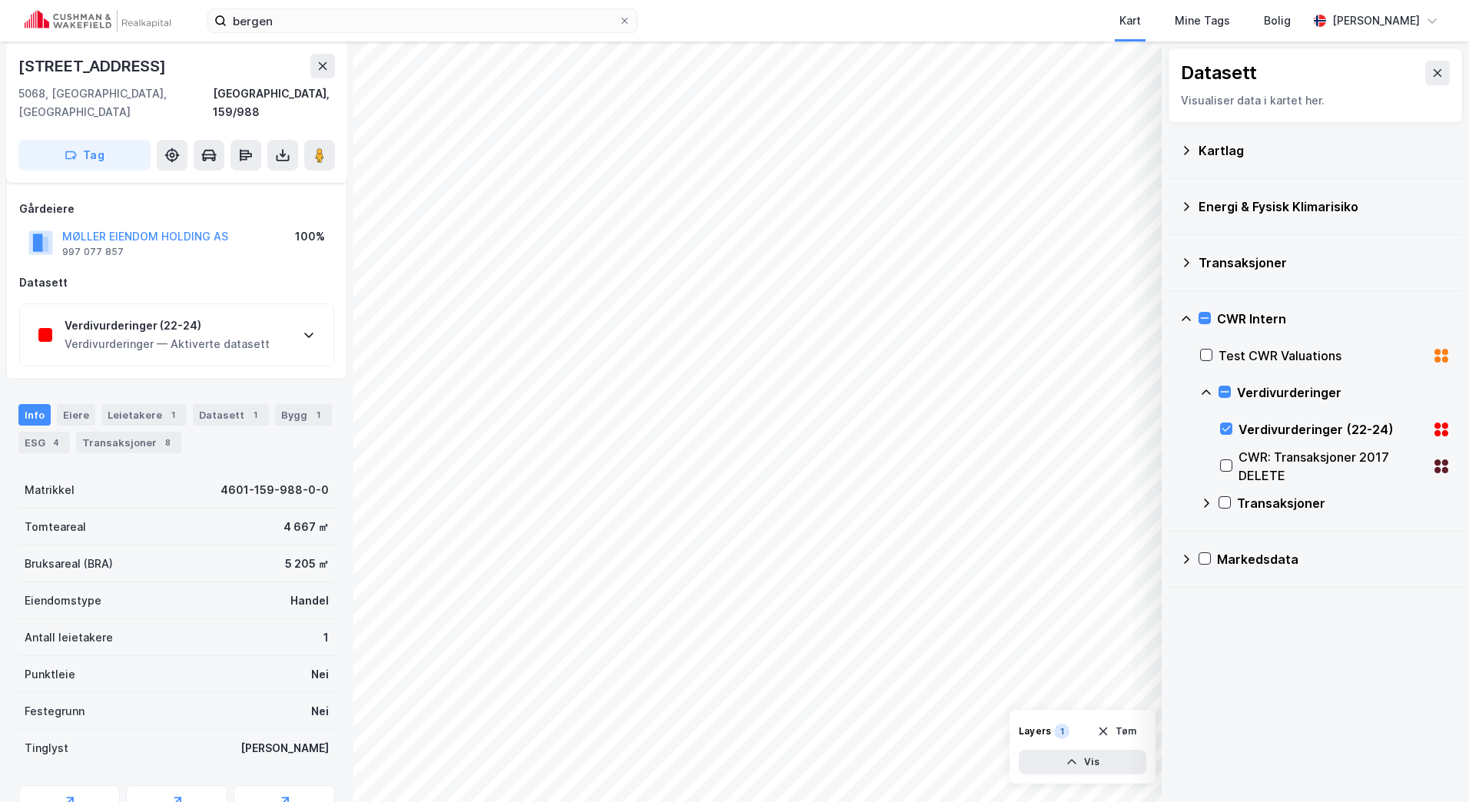
click at [216, 335] on div "Verdivurderinger — Aktiverte datasett" at bounding box center [167, 344] width 205 height 18
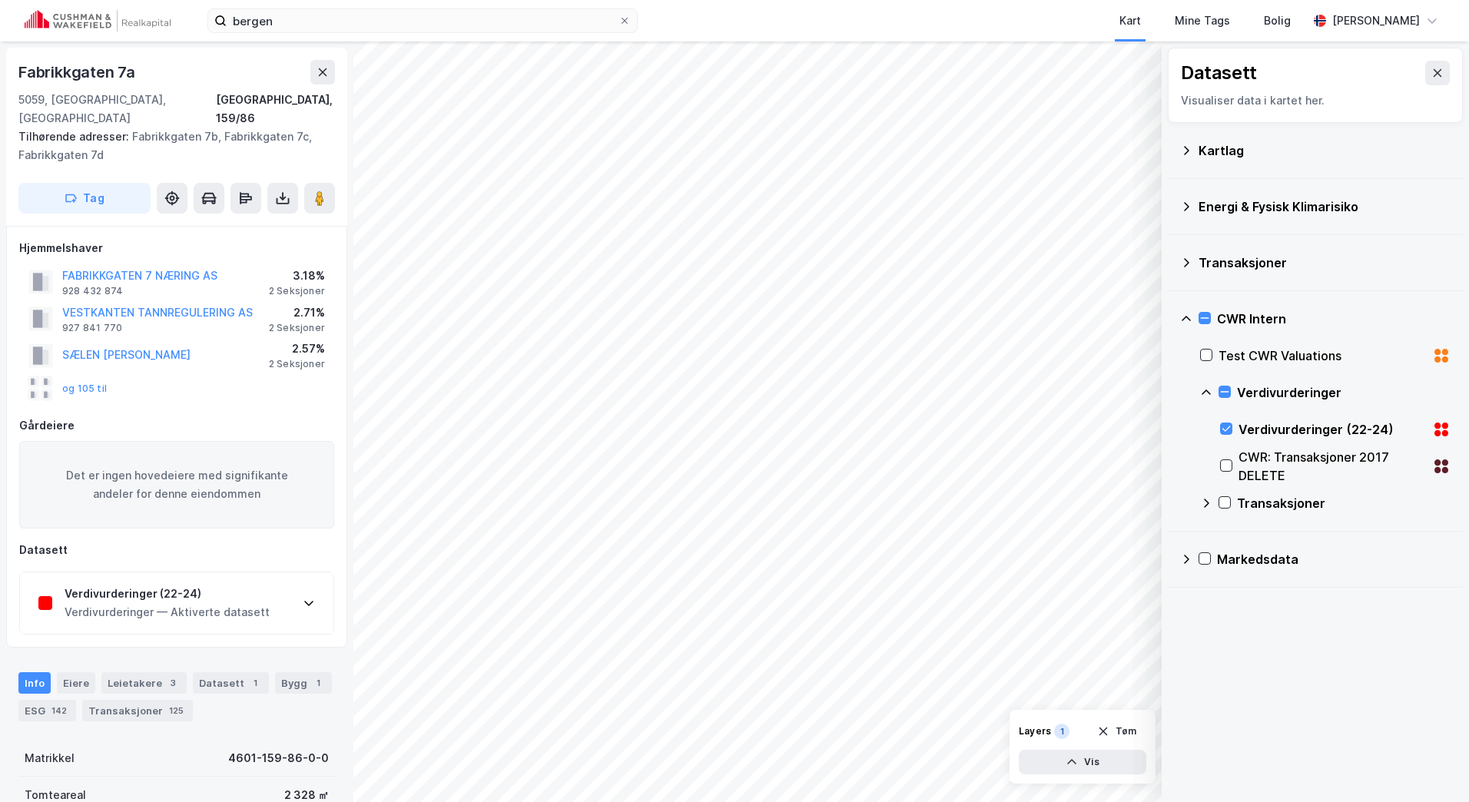
click at [253, 603] on div "Verdivurderinger — Aktiverte datasett" at bounding box center [167, 612] width 205 height 18
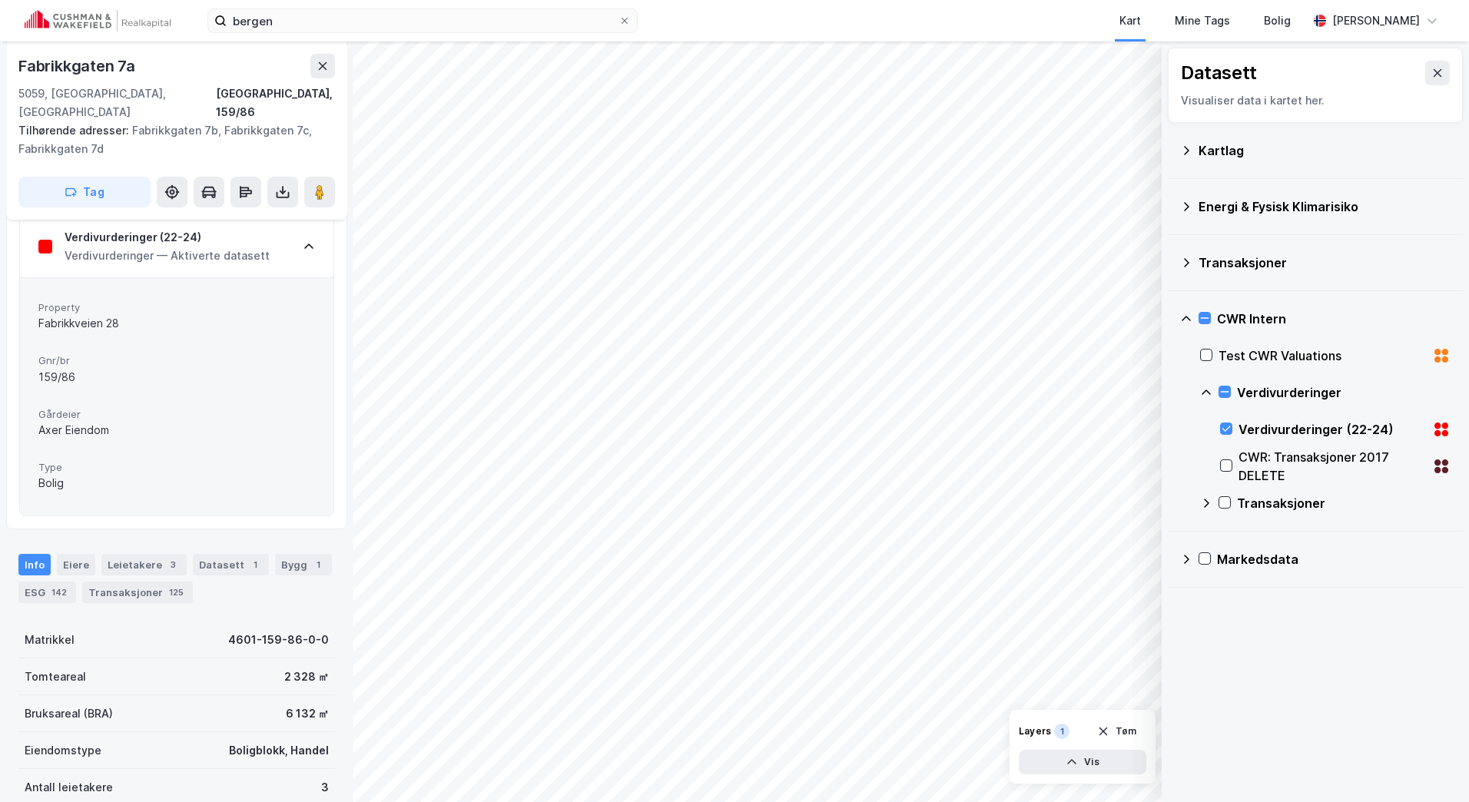
scroll to position [384, 0]
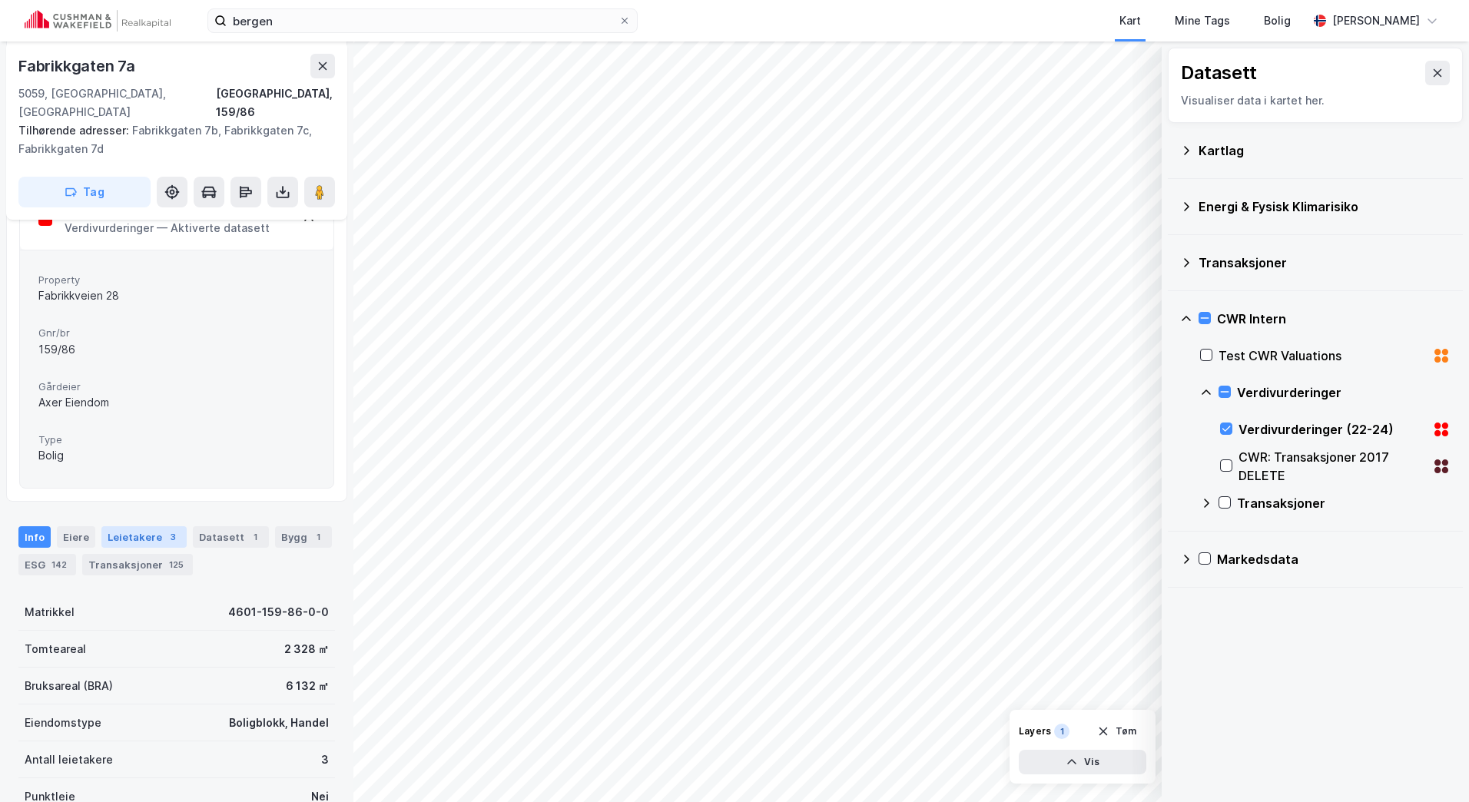
click at [141, 526] on div "Leietakere 3" at bounding box center [143, 537] width 85 height 22
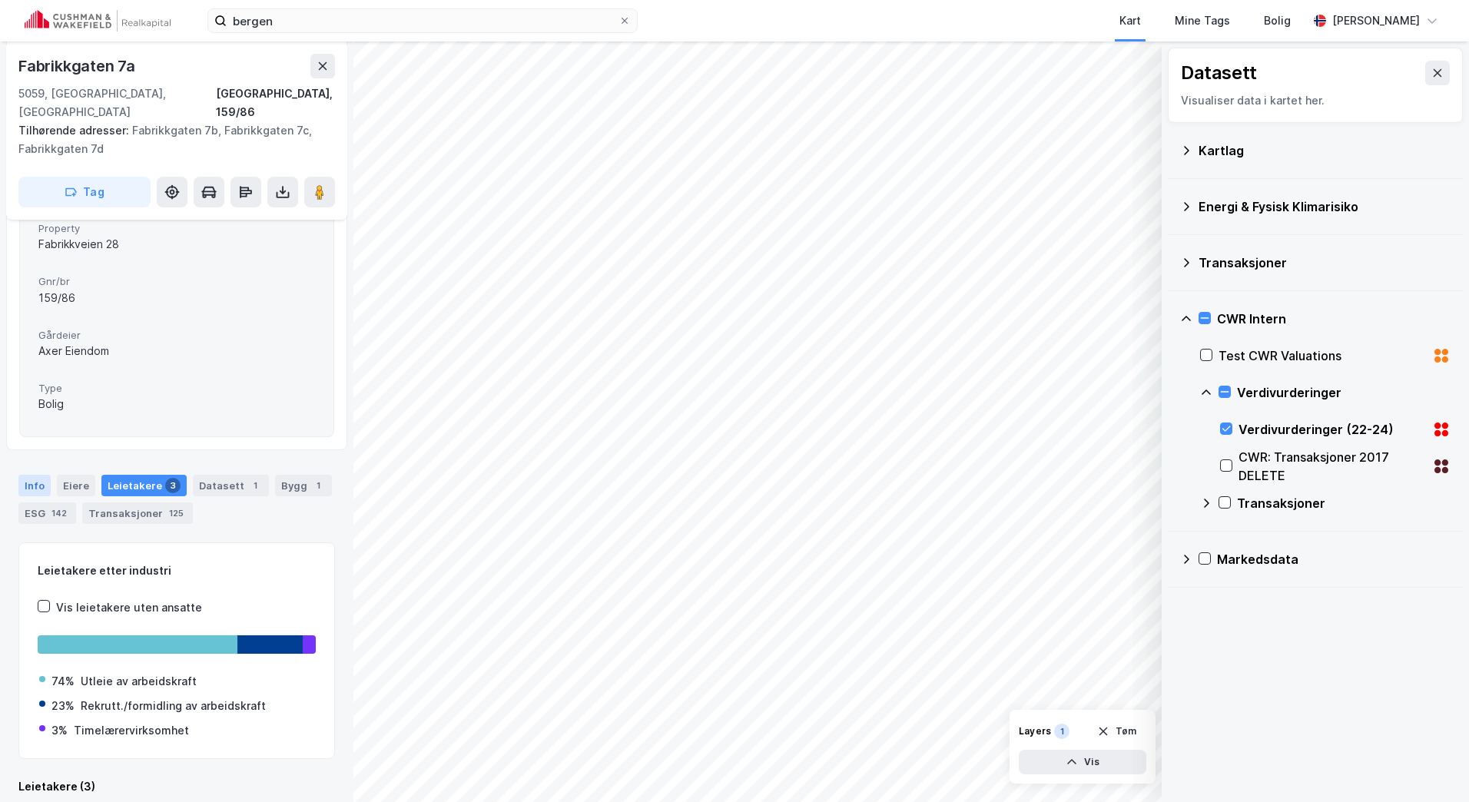
click at [38, 475] on div "Info" at bounding box center [34, 486] width 32 height 22
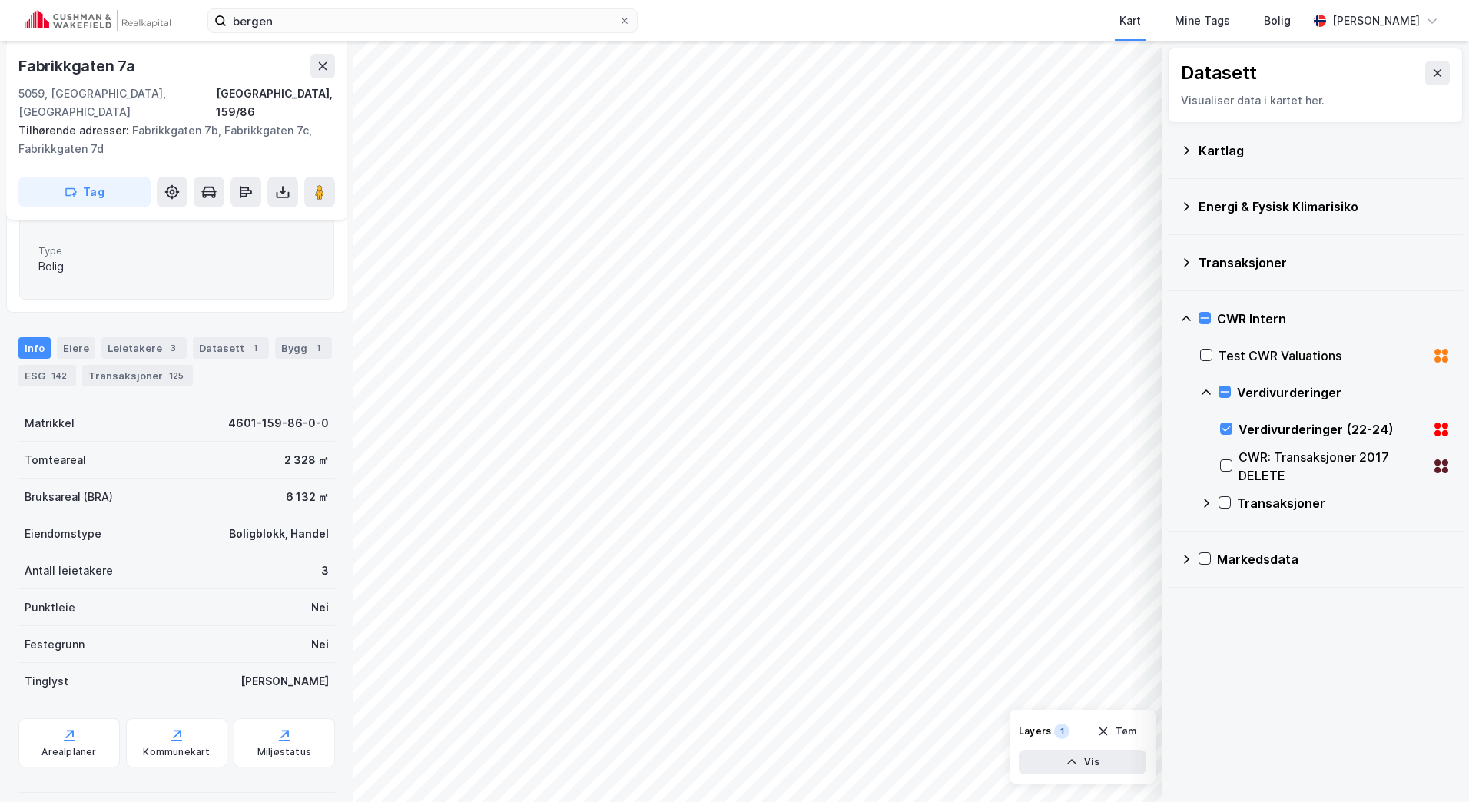
scroll to position [666, 0]
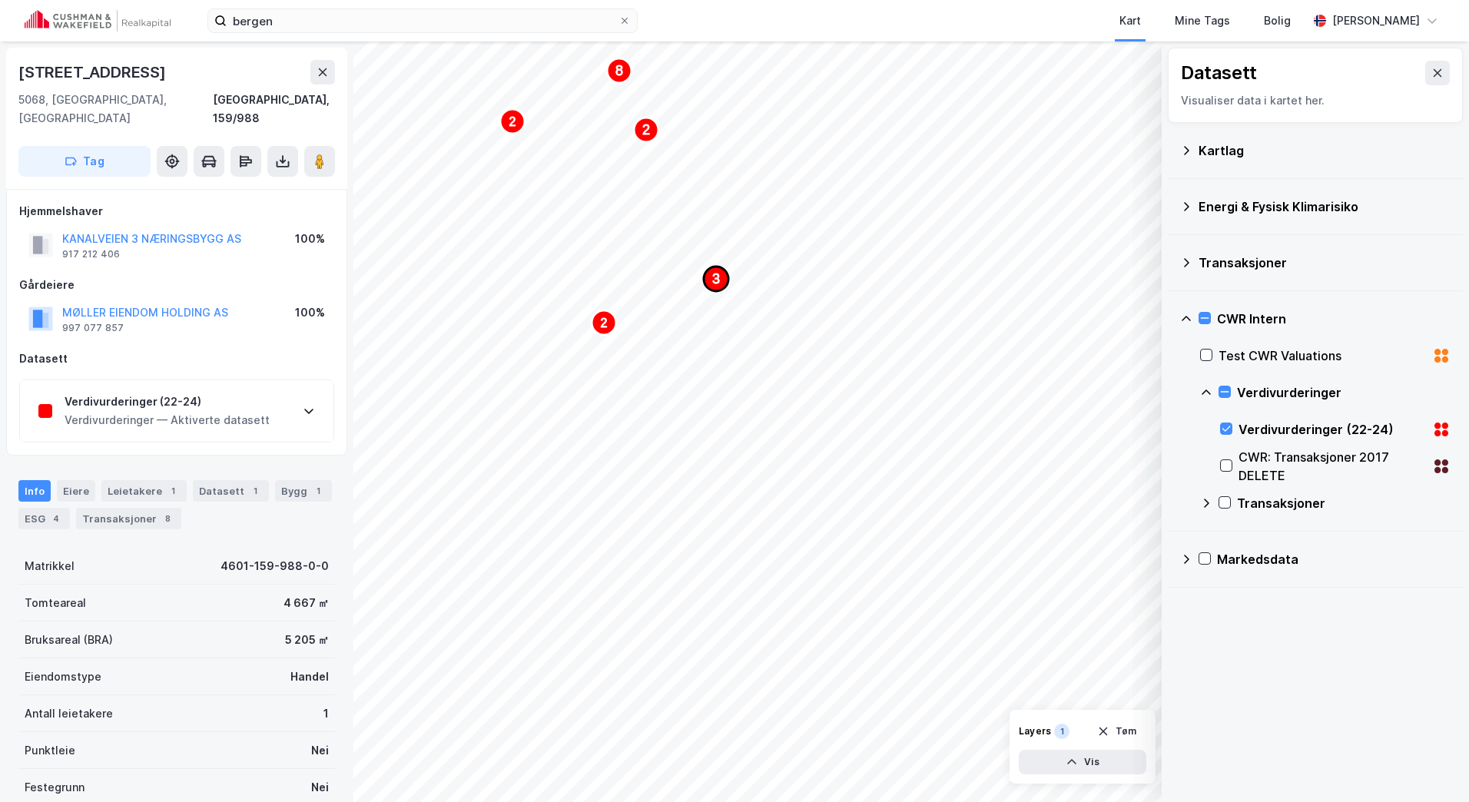
click at [720, 280] on icon "Map marker" at bounding box center [716, 279] width 25 height 25
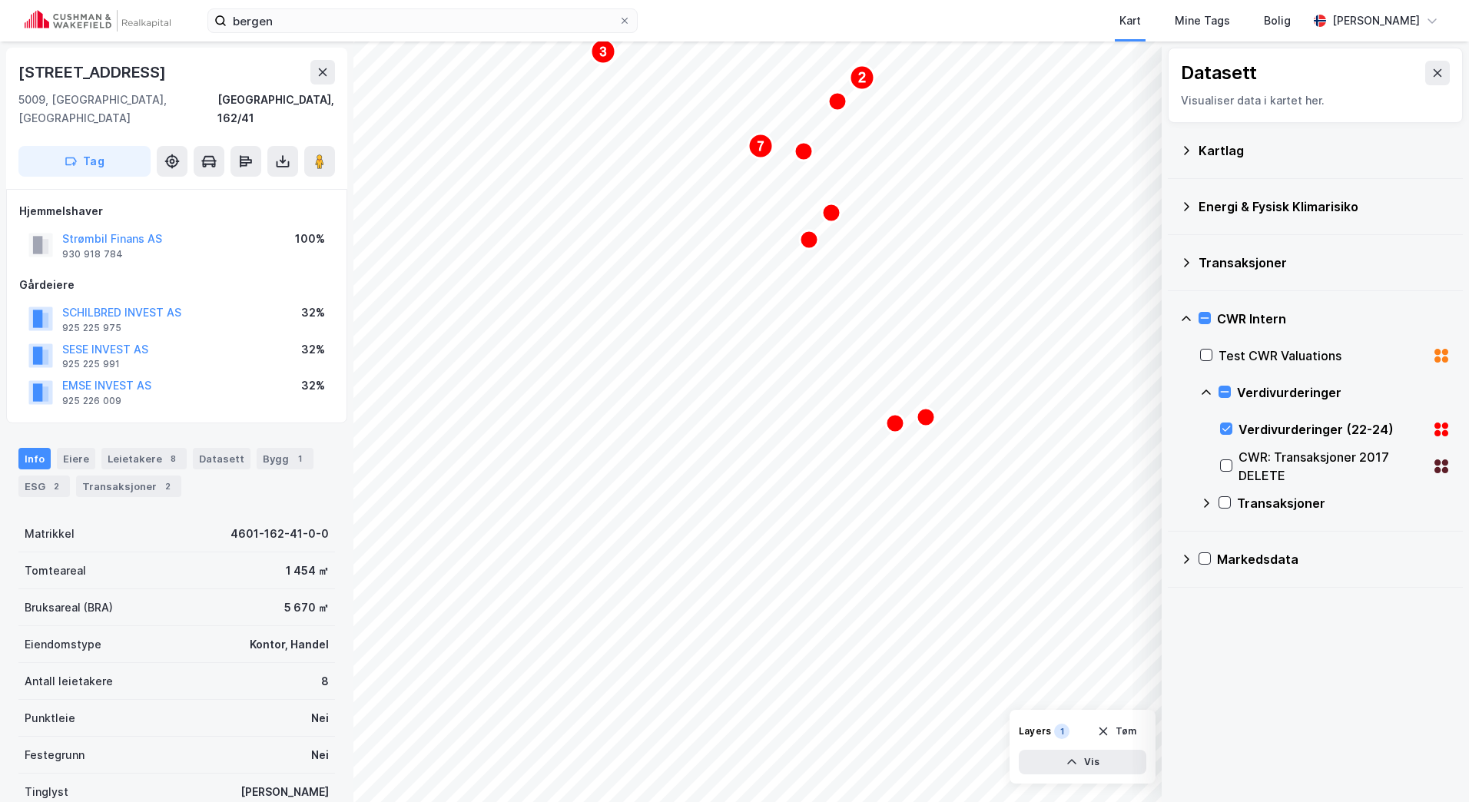
scroll to position [4, 0]
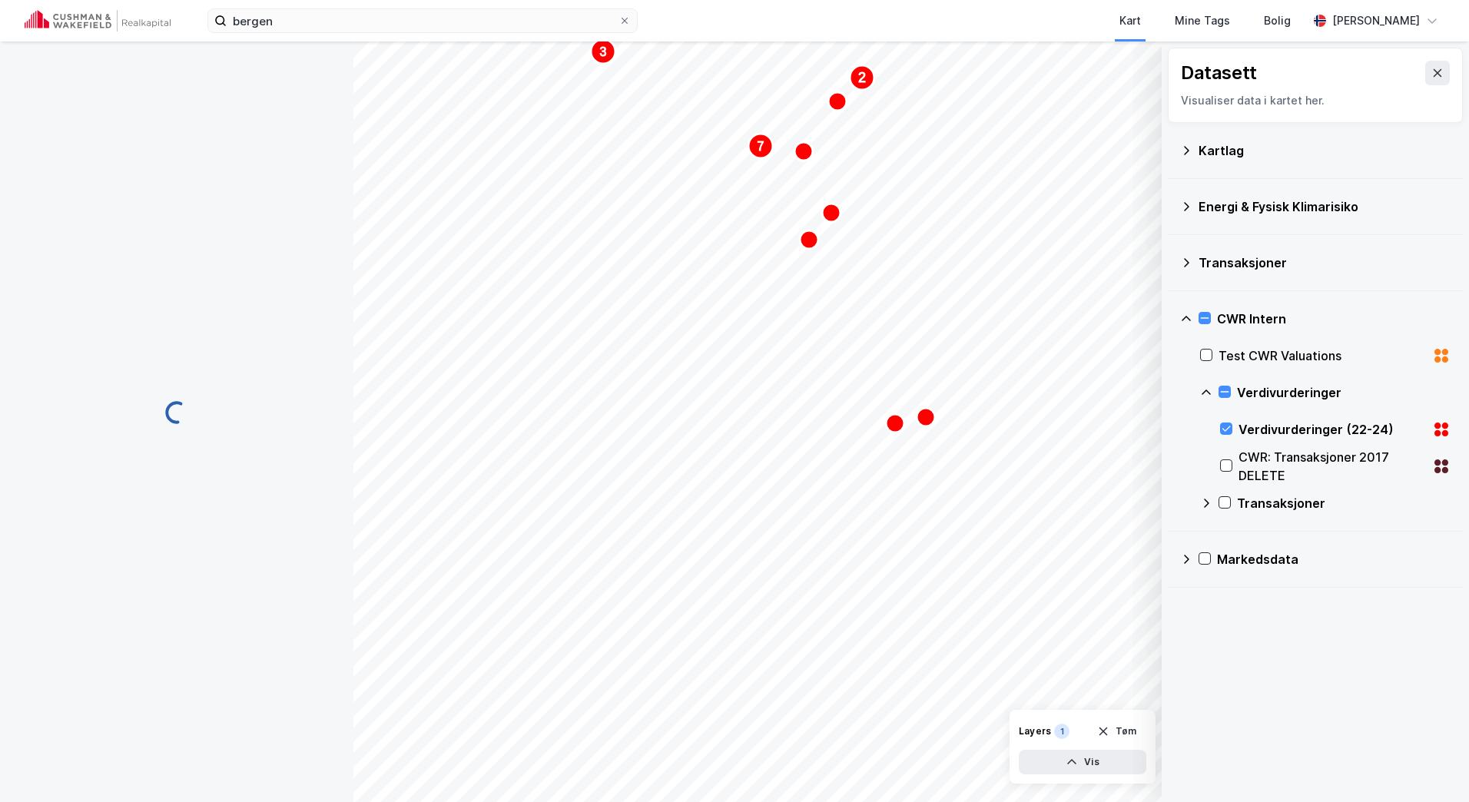
scroll to position [4, 0]
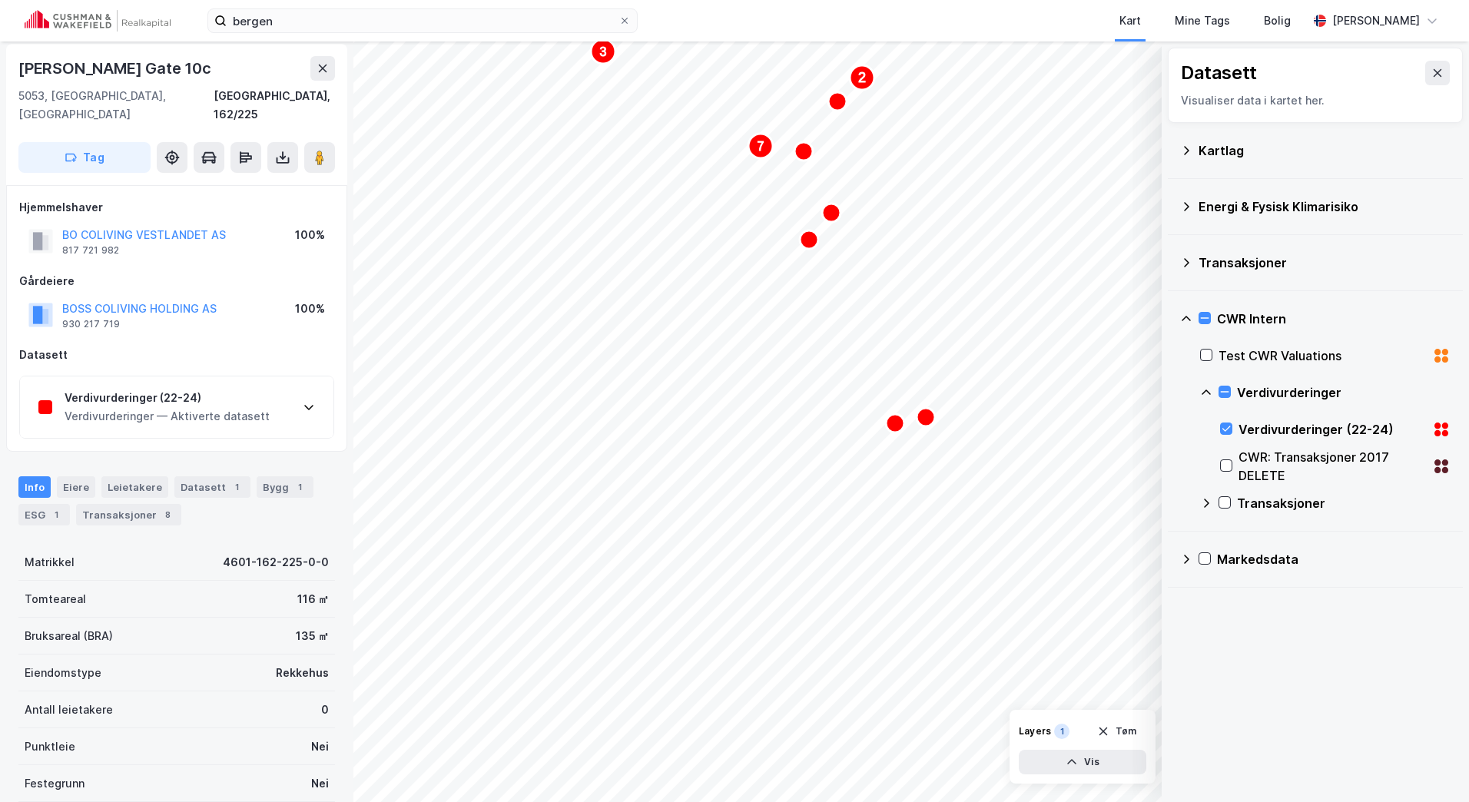
click at [142, 407] on div "Verdivurderinger — Aktiverte datasett" at bounding box center [167, 416] width 205 height 18
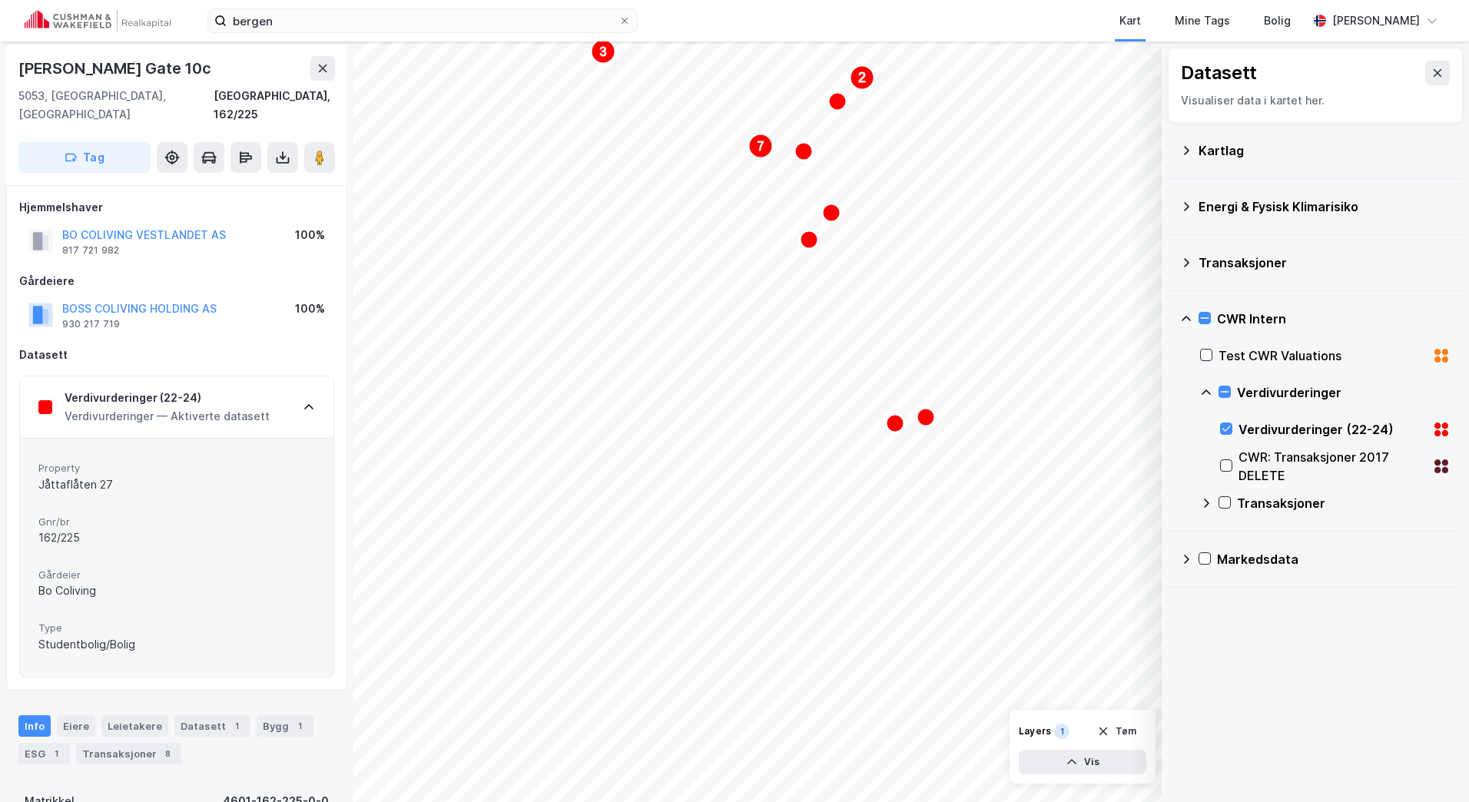
click at [291, 389] on div "Verdivurderinger (22-24) Verdivurderinger — Aktiverte datasett" at bounding box center [176, 406] width 313 height 61
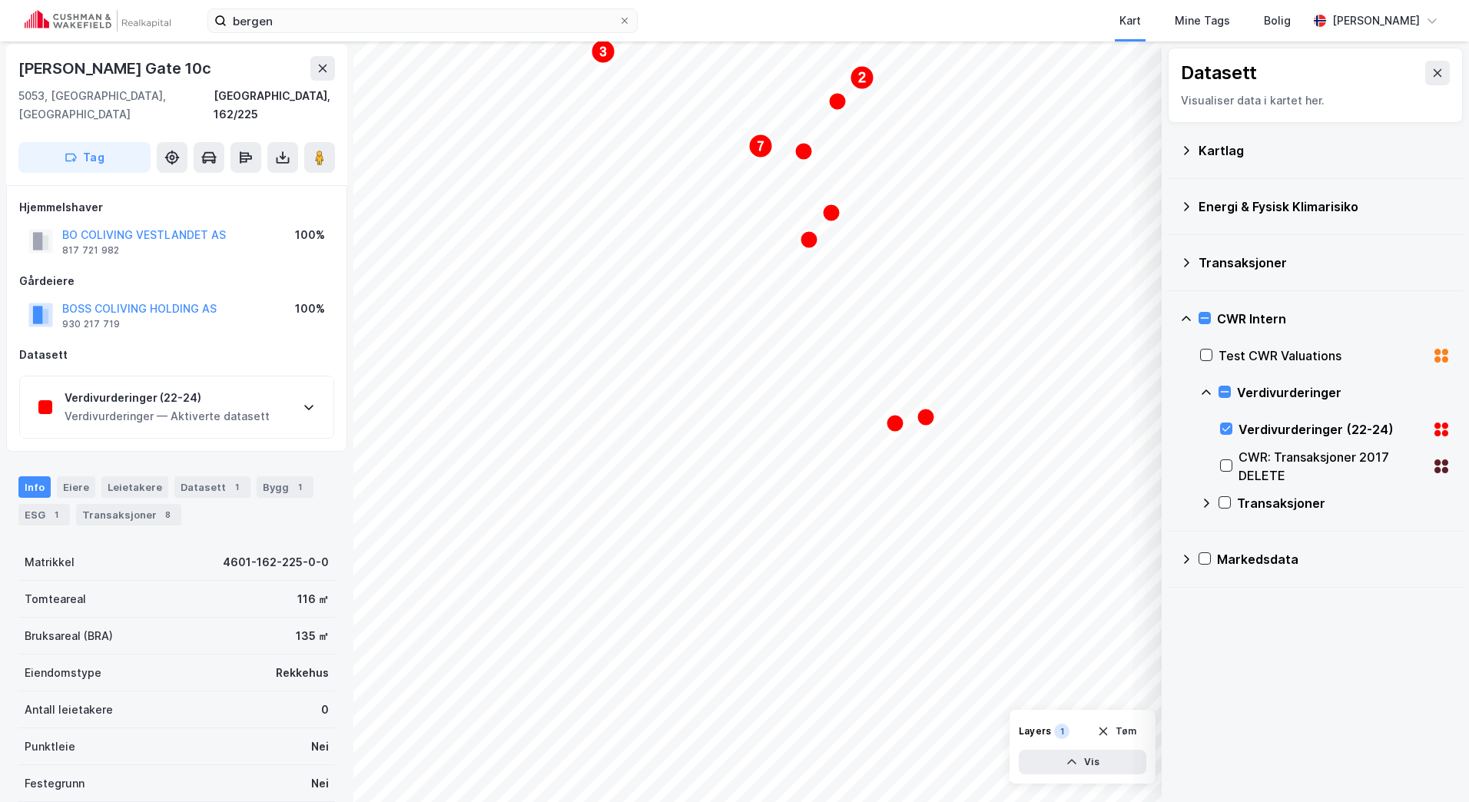
click at [302, 384] on div "Verdivurderinger (22-24) Verdivurderinger — Aktiverte datasett" at bounding box center [176, 406] width 313 height 61
